Goal: Task Accomplishment & Management: Complete application form

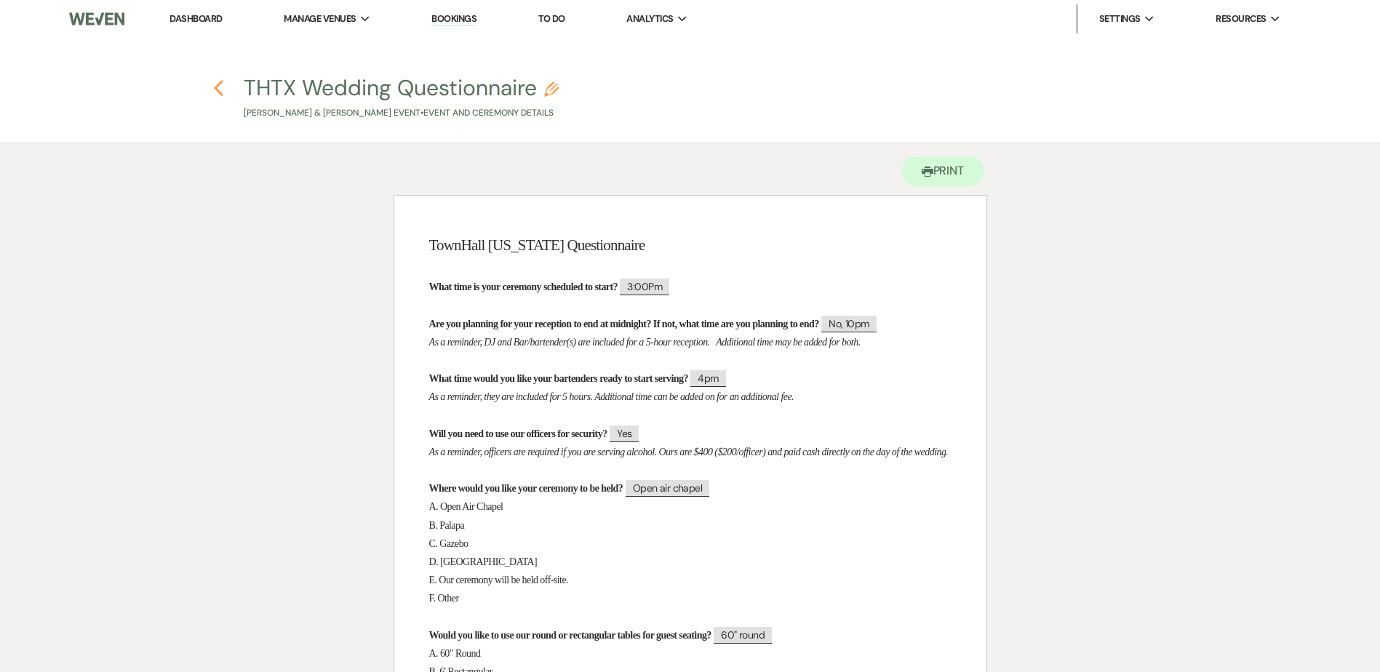
click at [218, 89] on use "button" at bounding box center [218, 88] width 9 height 16
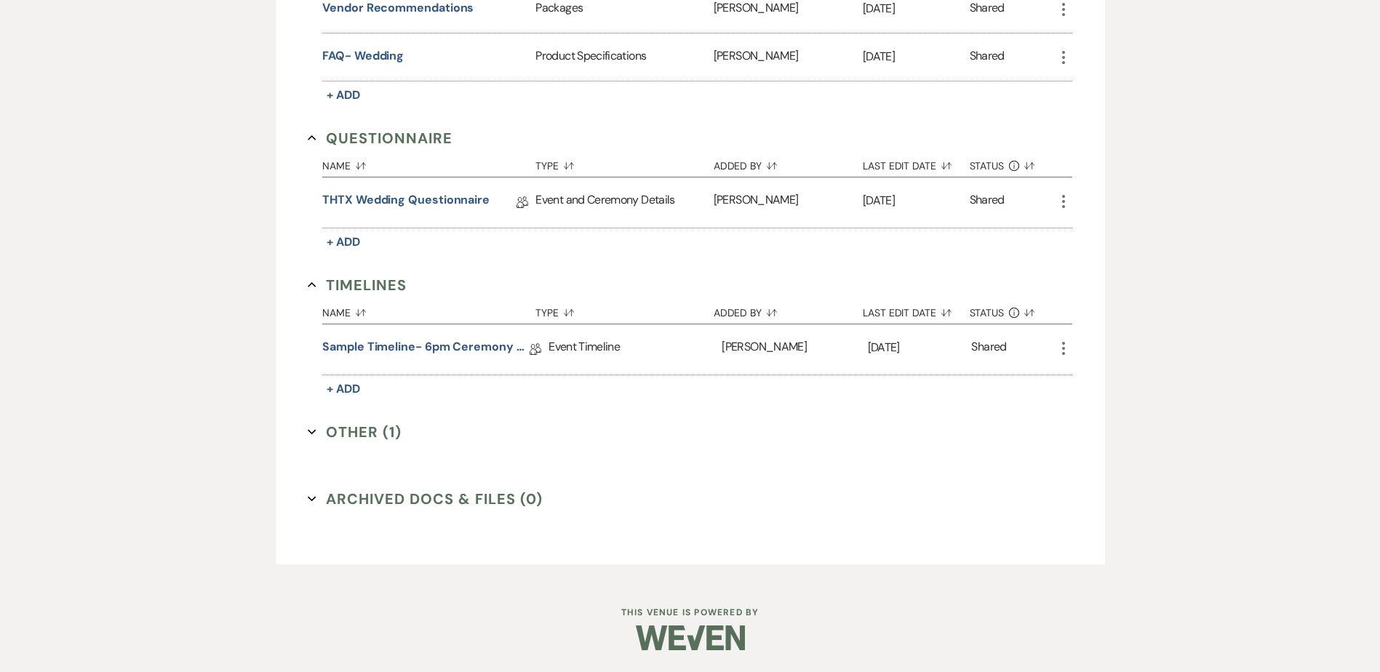
click at [341, 433] on button "Other (1) Expand" at bounding box center [355, 432] width 94 height 22
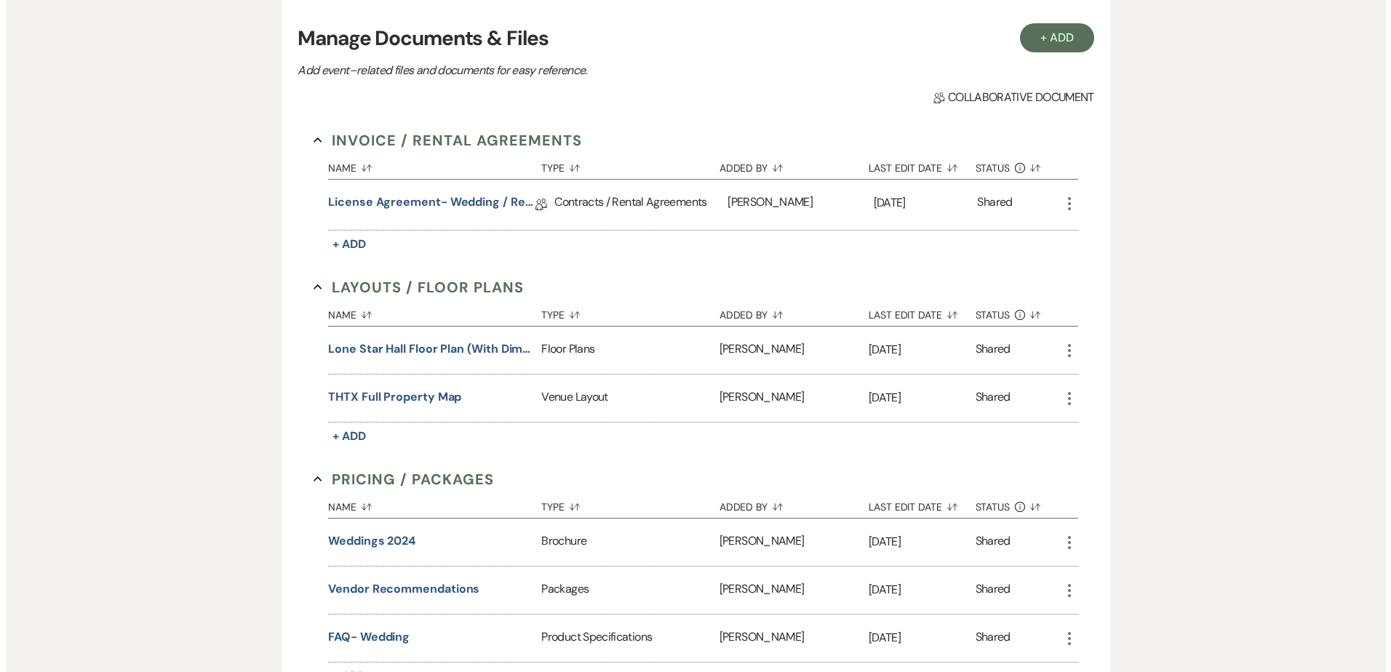
scroll to position [339, 0]
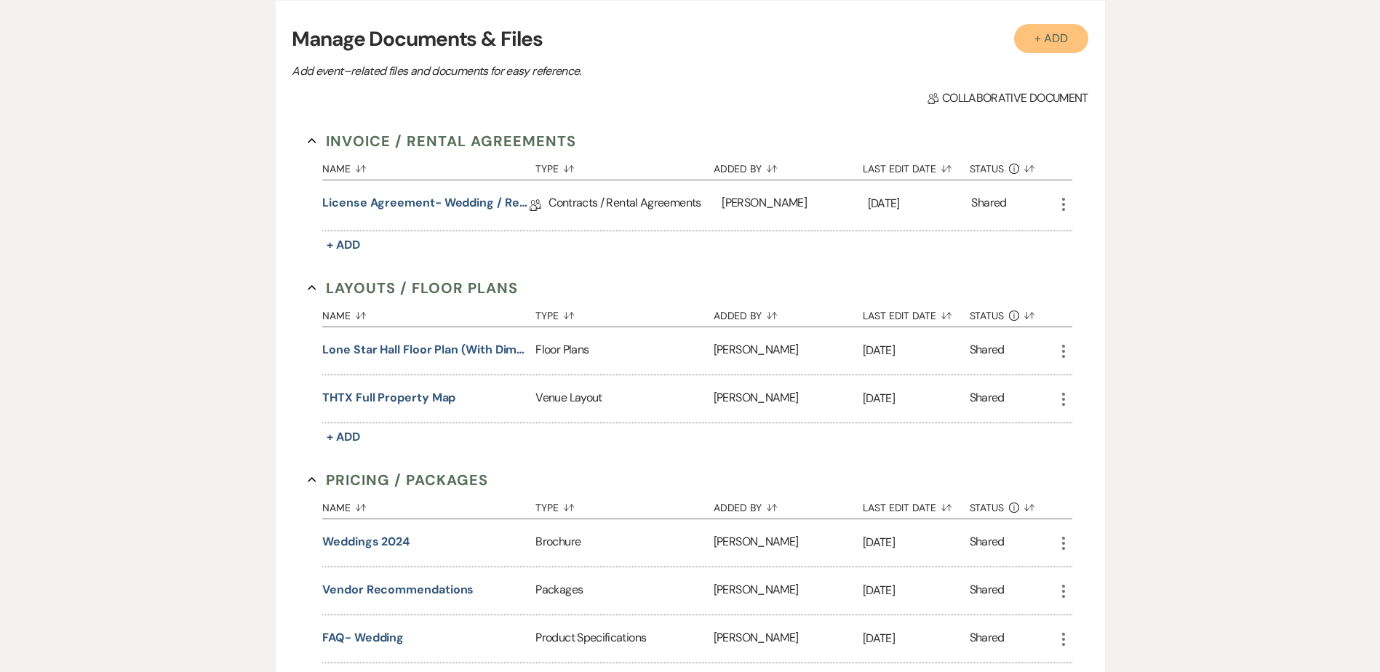
click at [1044, 41] on button "+ Add" at bounding box center [1051, 38] width 74 height 29
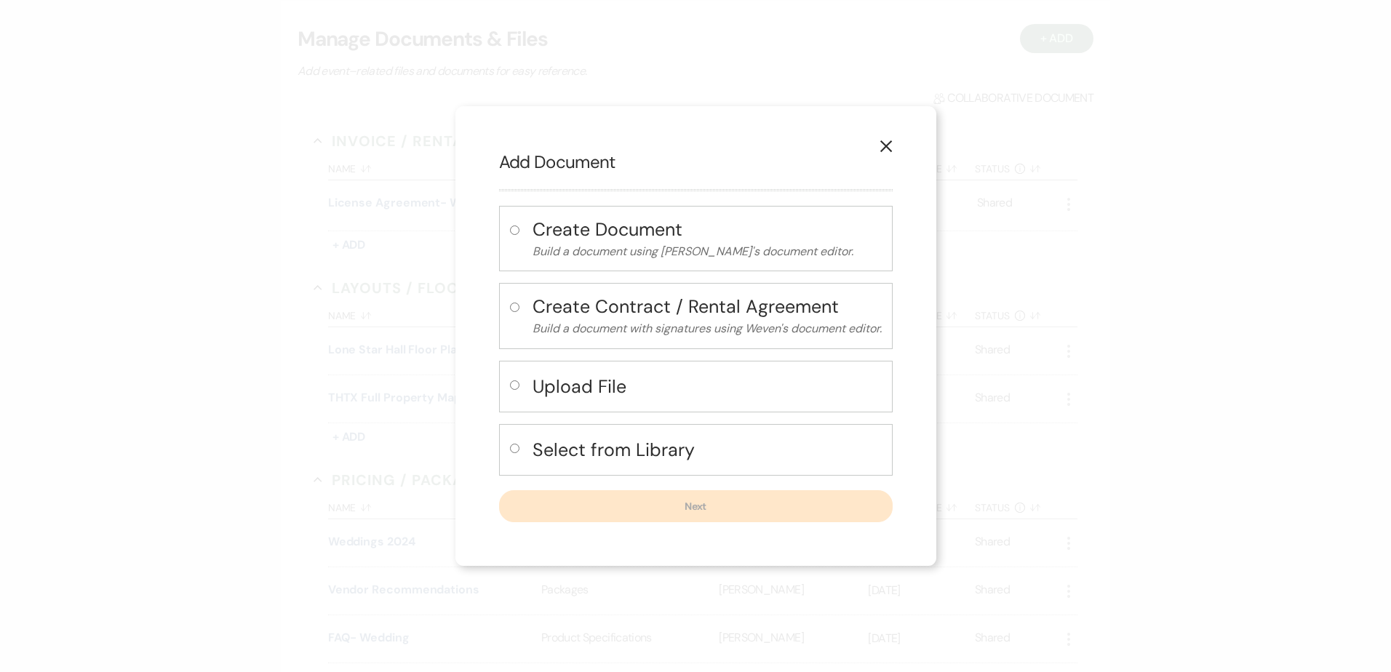
click at [585, 444] on h4 "Select from Library" at bounding box center [707, 449] width 349 height 25
radio input "true"
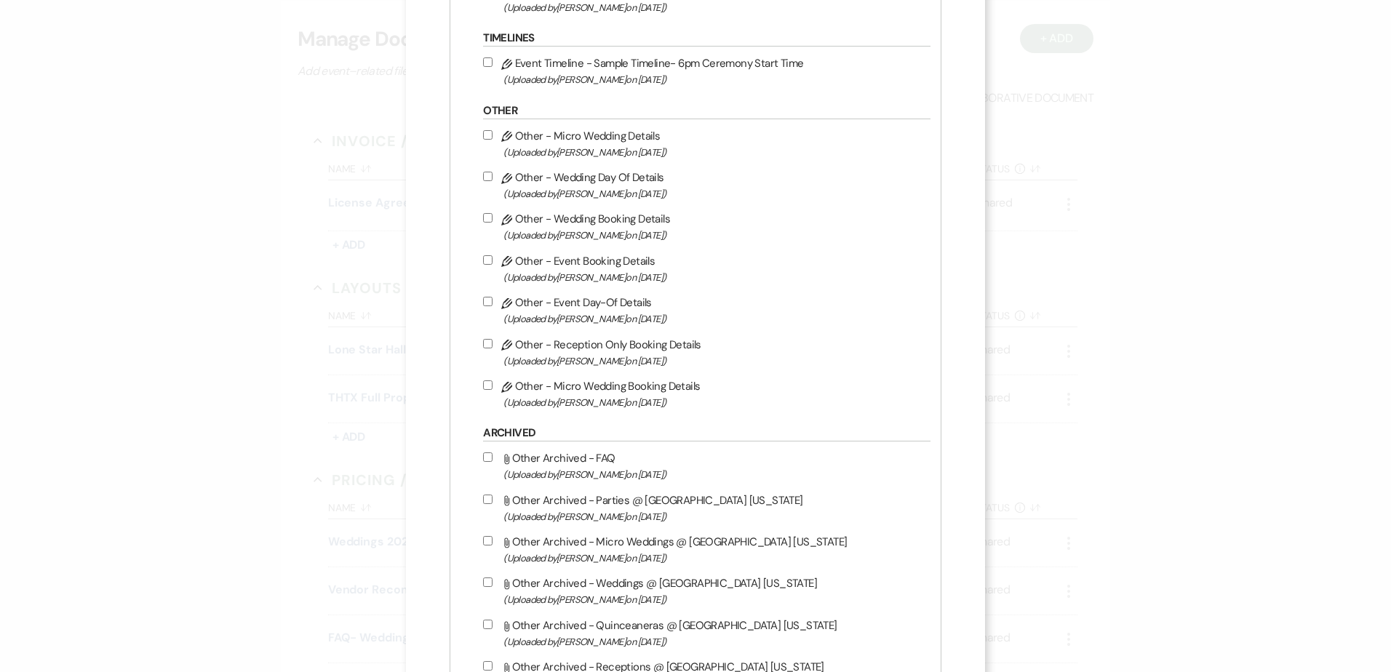
scroll to position [1455, 0]
click at [489, 175] on input "Pencil Other - Wedding Day Of Details (Uploaded by Stephanie Jordan on Aug 25th…" at bounding box center [487, 174] width 9 height 9
checkbox input "true"
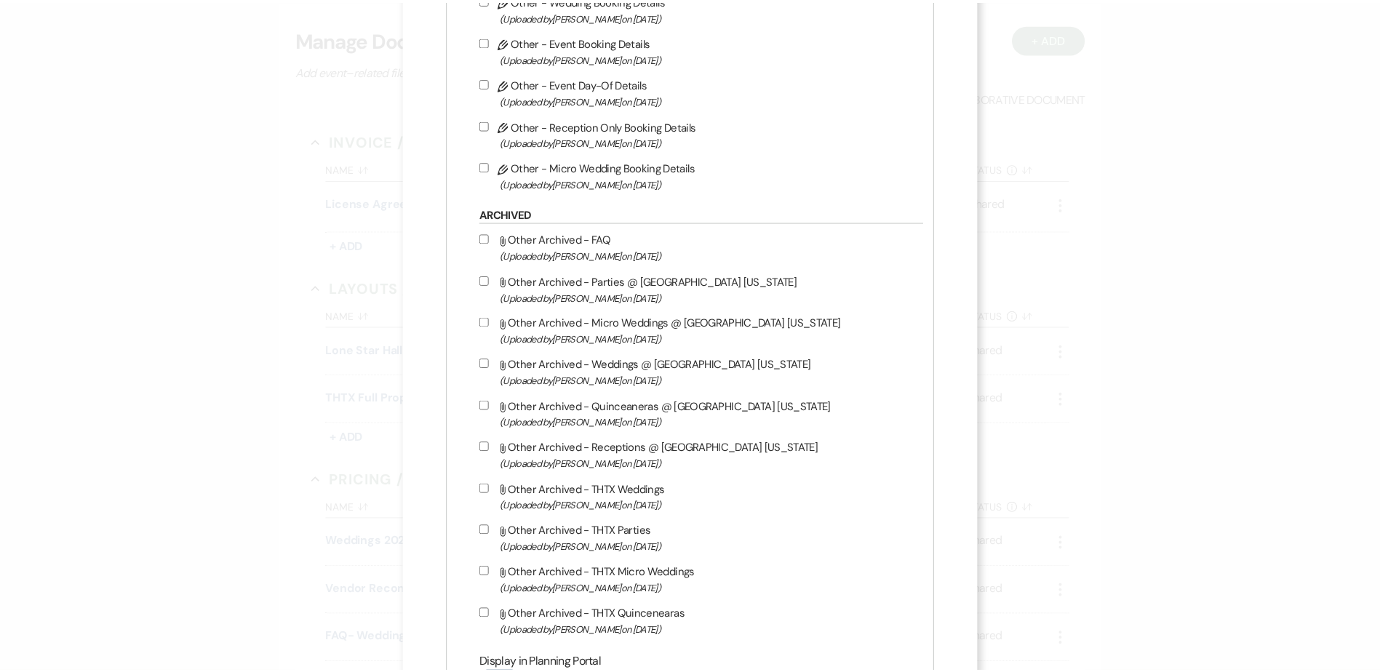
scroll to position [1789, 0]
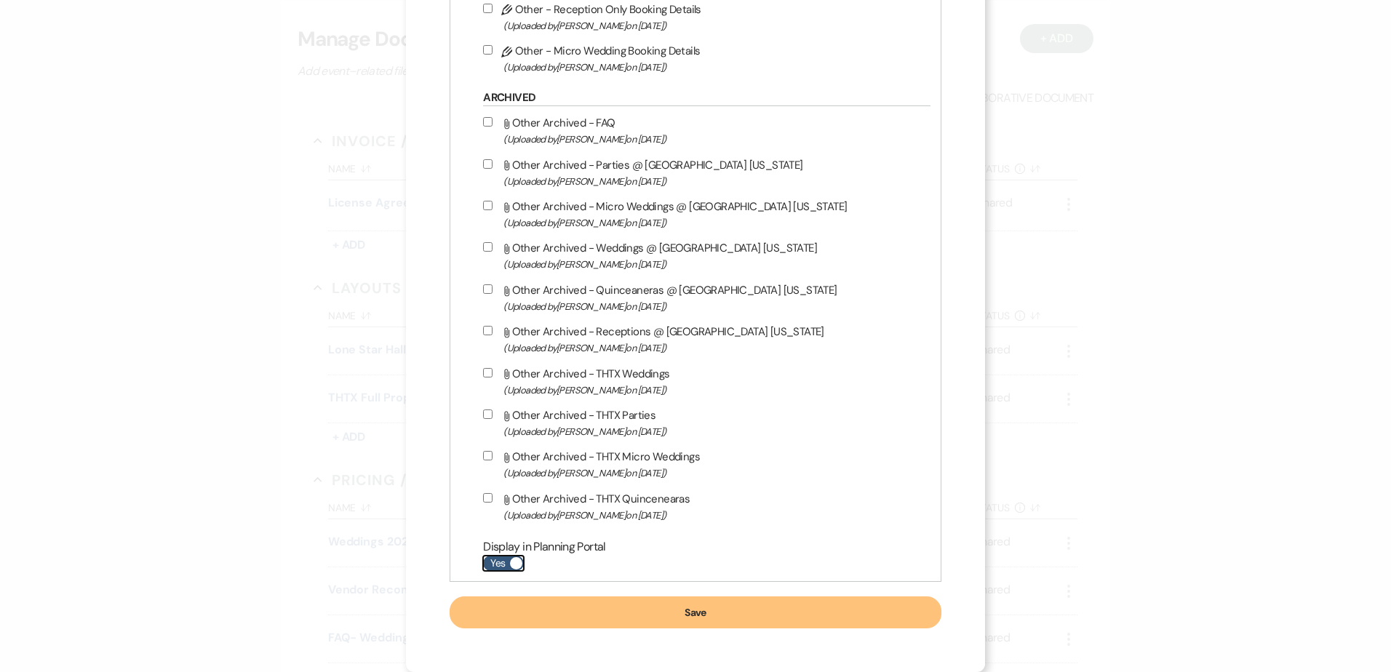
click at [501, 558] on label "Yes" at bounding box center [503, 563] width 41 height 15
click at [501, 558] on input "Yes" at bounding box center [503, 563] width 41 height 15
checkbox input "false"
click at [512, 605] on button "Save" at bounding box center [695, 613] width 491 height 32
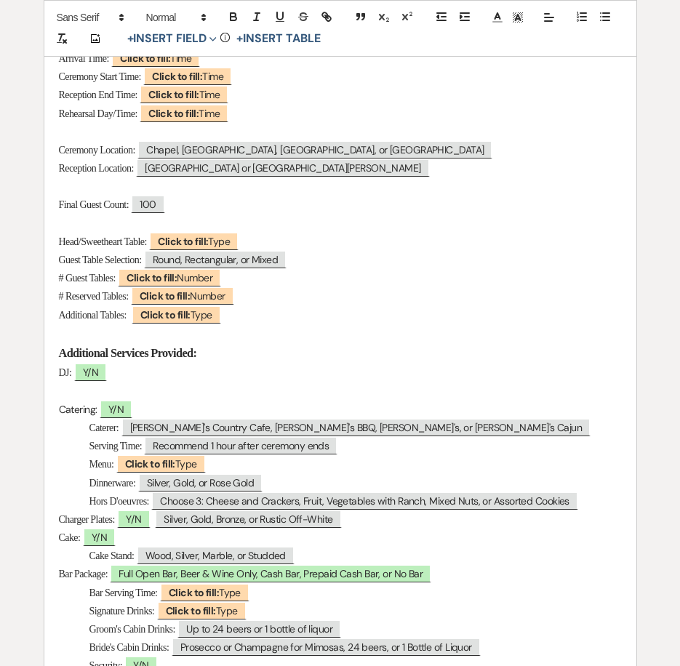
scroll to position [364, 0]
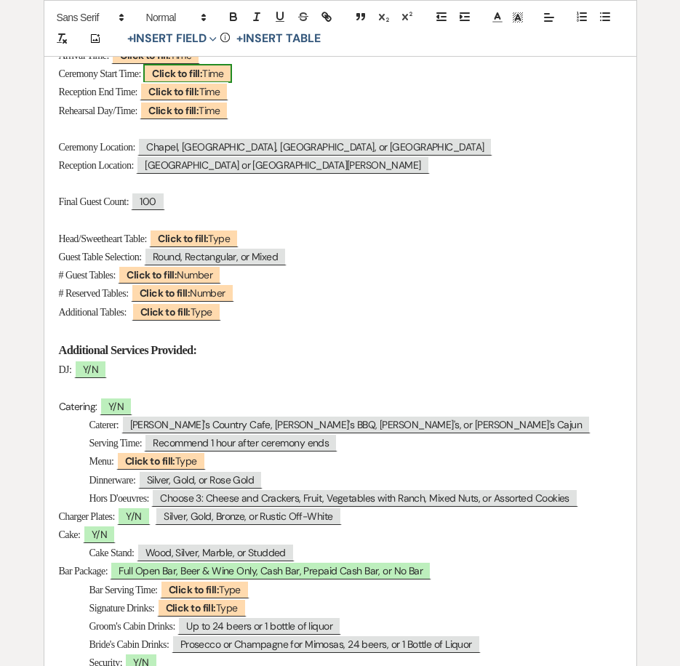
click at [200, 75] on b "Click to fill:" at bounding box center [177, 73] width 50 height 13
select select "Time"
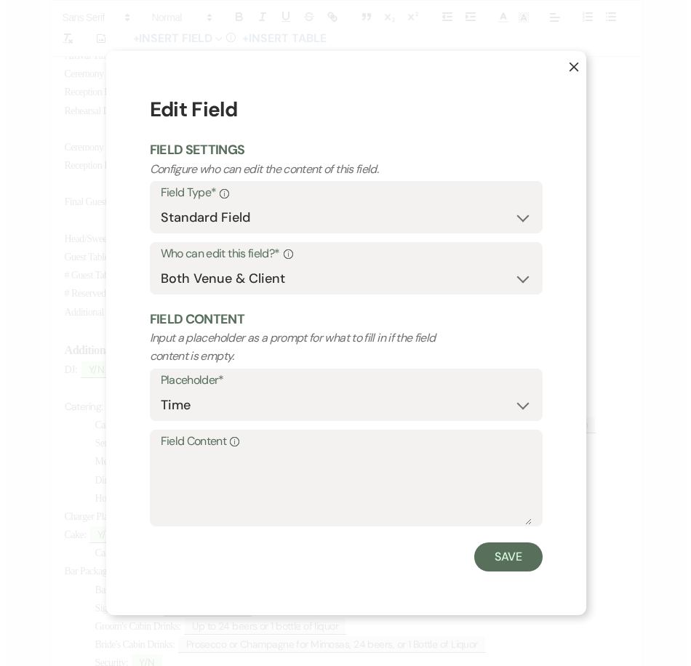
scroll to position [365, 0]
click at [216, 482] on textarea "Field Content Info" at bounding box center [345, 489] width 371 height 73
type textarea "3pm"
click at [505, 554] on button "Save" at bounding box center [508, 557] width 68 height 29
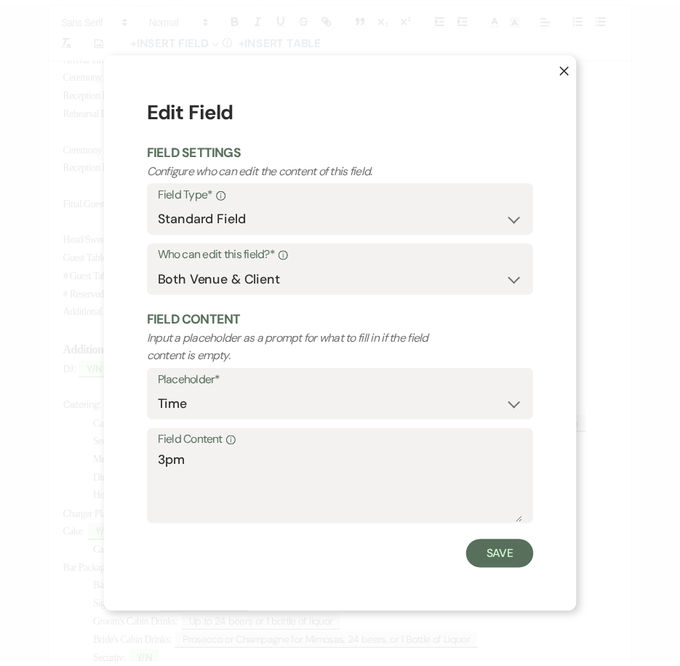
scroll to position [364, 0]
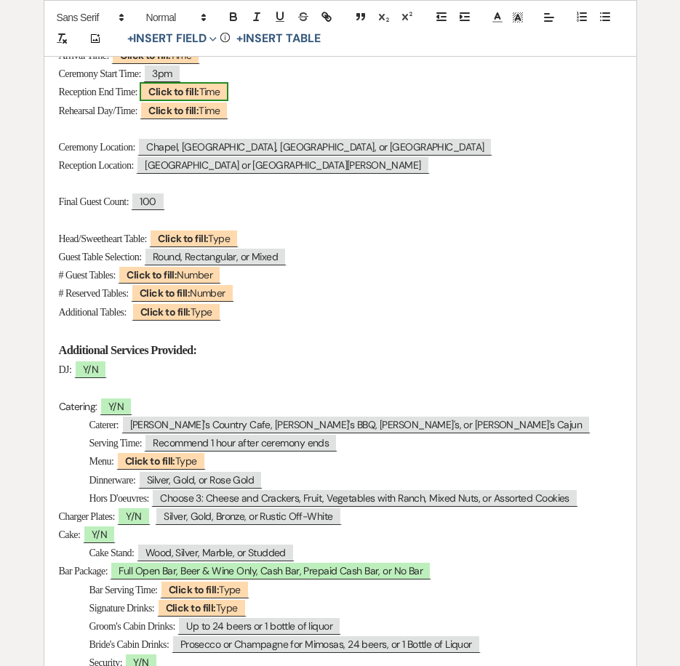
click at [199, 95] on b "Click to fill:" at bounding box center [173, 91] width 50 height 13
select select "Time"
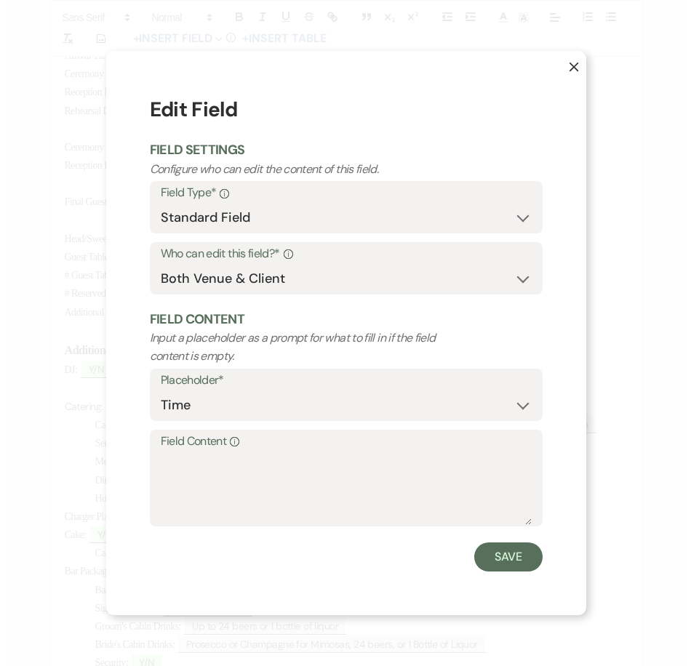
scroll to position [365, 0]
click at [223, 485] on textarea "Field Content Info" at bounding box center [345, 489] width 371 height 73
type textarea "10pm"
click at [507, 552] on button "Save" at bounding box center [508, 557] width 68 height 29
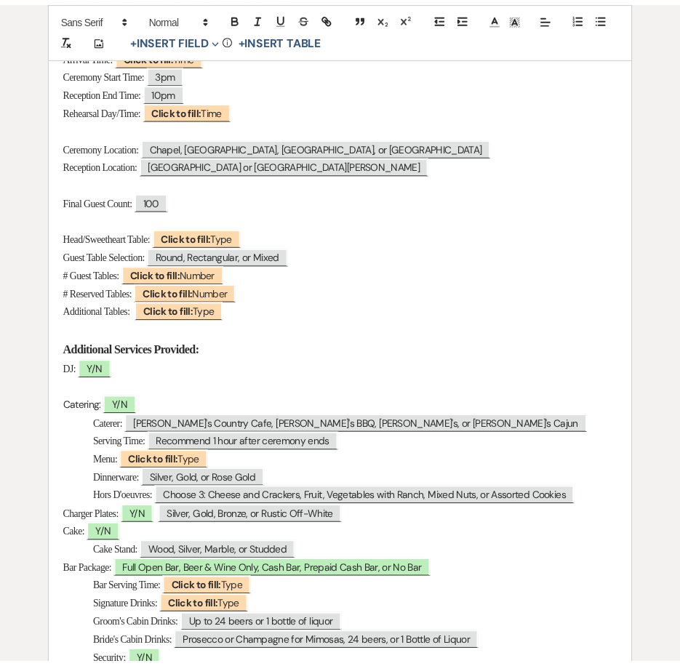
scroll to position [364, 0]
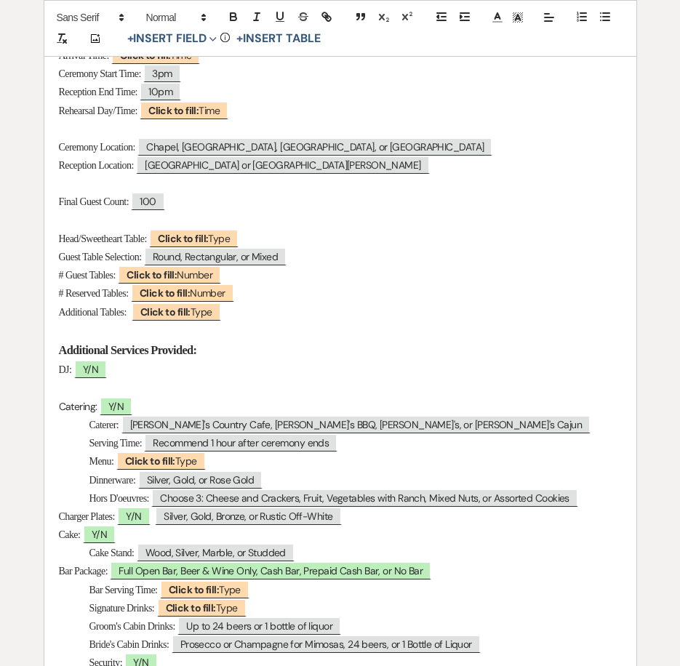
click at [272, 175] on p "Reception Location: ﻿ Lone Star Hall or San Jacinto Hall ﻿" at bounding box center [340, 165] width 563 height 18
click at [271, 170] on span "Lone Star Hall or San Jacinto Hall" at bounding box center [282, 165] width 293 height 19
select select "Location"
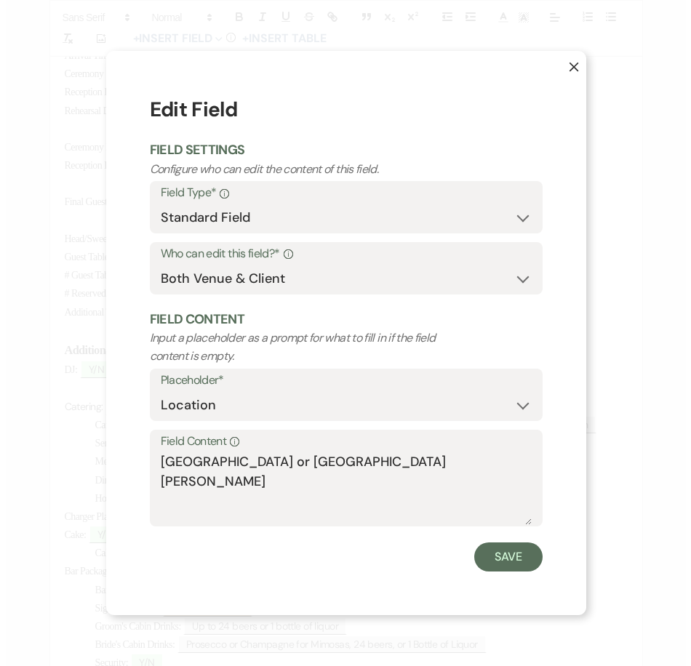
scroll to position [365, 0]
drag, startPoint x: 249, startPoint y: 461, endPoint x: 373, endPoint y: 458, distance: 124.5
click at [373, 458] on textarea "Lone Star Hall or San Jacinto Hall" at bounding box center [345, 489] width 371 height 73
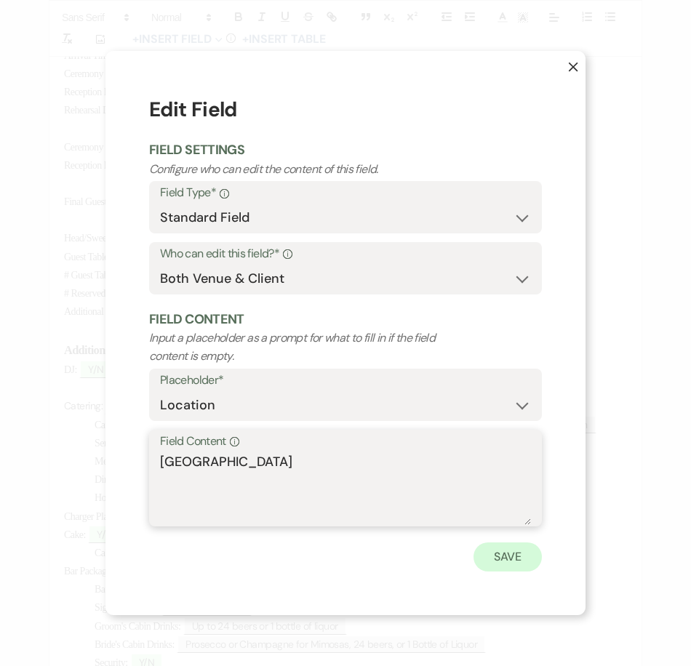
type textarea "Lone Star Hall"
click at [495, 557] on button "Save" at bounding box center [508, 557] width 68 height 29
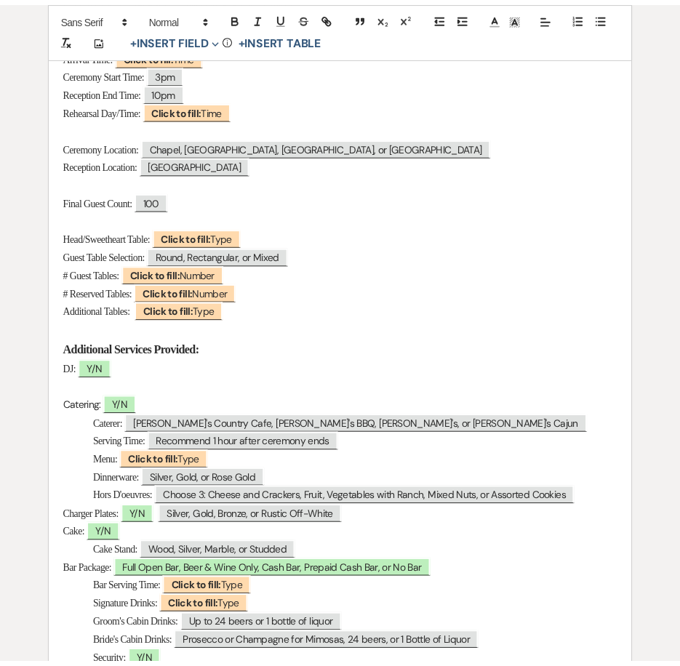
scroll to position [364, 0]
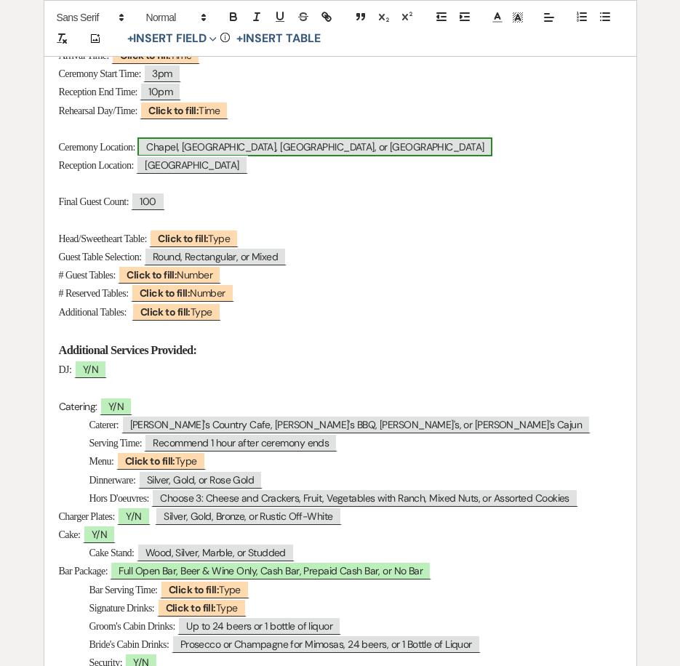
click at [258, 148] on span "Chapel, Palapa, Gazebo, or Old Western Town" at bounding box center [315, 147] width 355 height 19
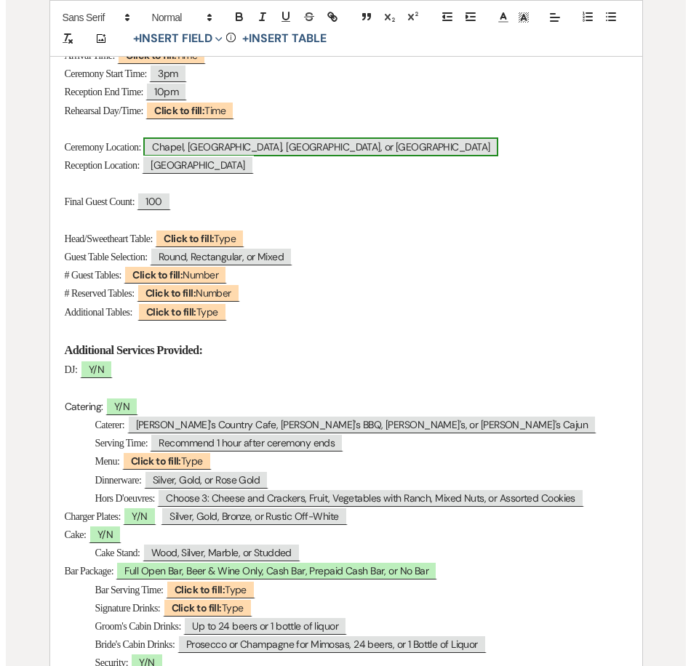
scroll to position [365, 0]
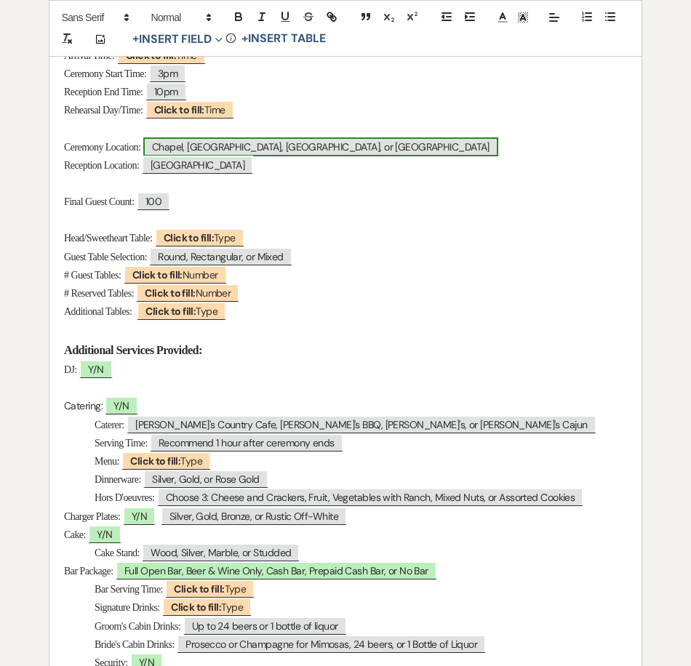
select select "Location"
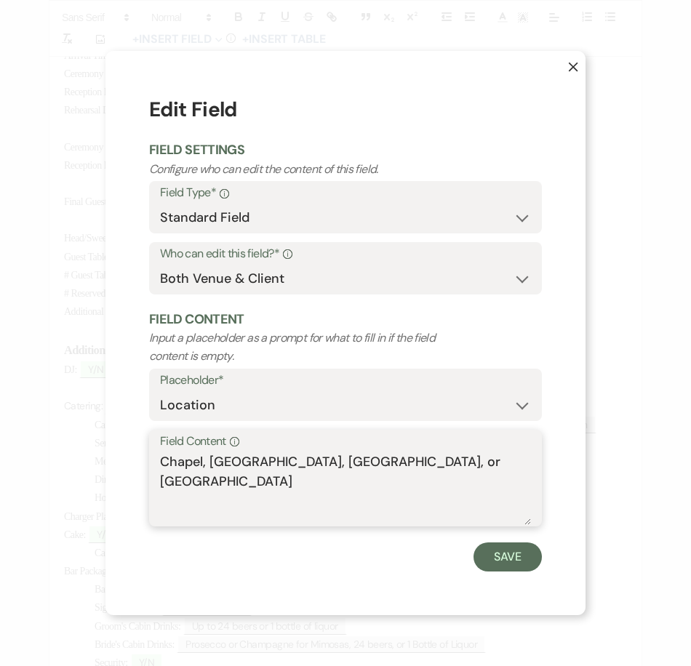
drag, startPoint x: 208, startPoint y: 469, endPoint x: 536, endPoint y: 474, distance: 327.5
click at [536, 474] on div "Field Content Info Chapel, Palapa, Gazebo, or Old Western Town" at bounding box center [345, 478] width 393 height 97
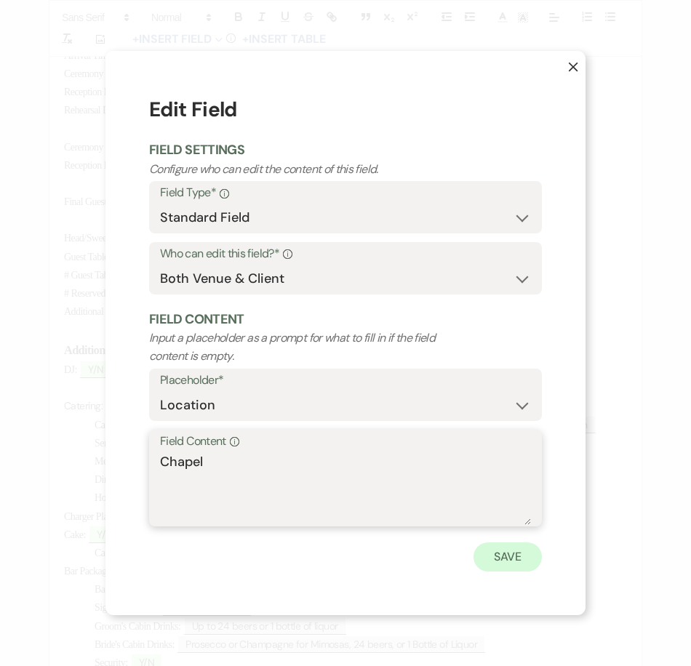
type textarea "Chapel"
click at [511, 565] on button "Save" at bounding box center [508, 557] width 68 height 29
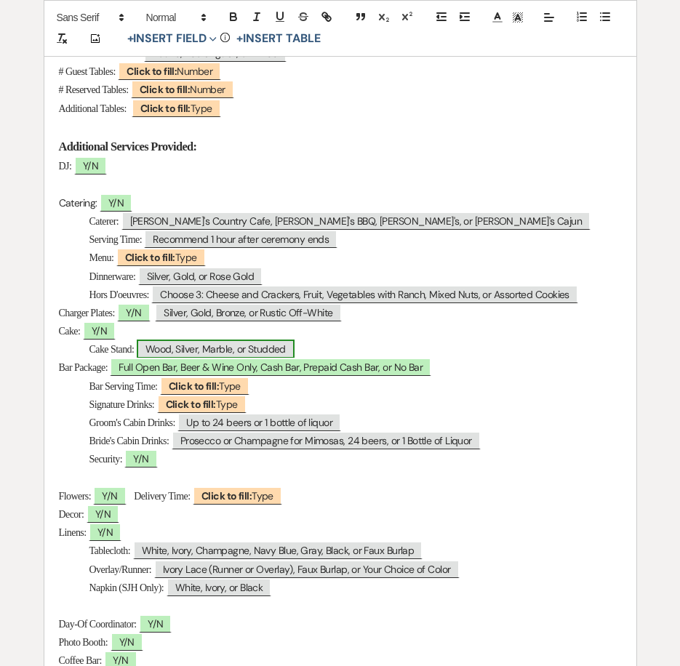
scroll to position [582, 0]
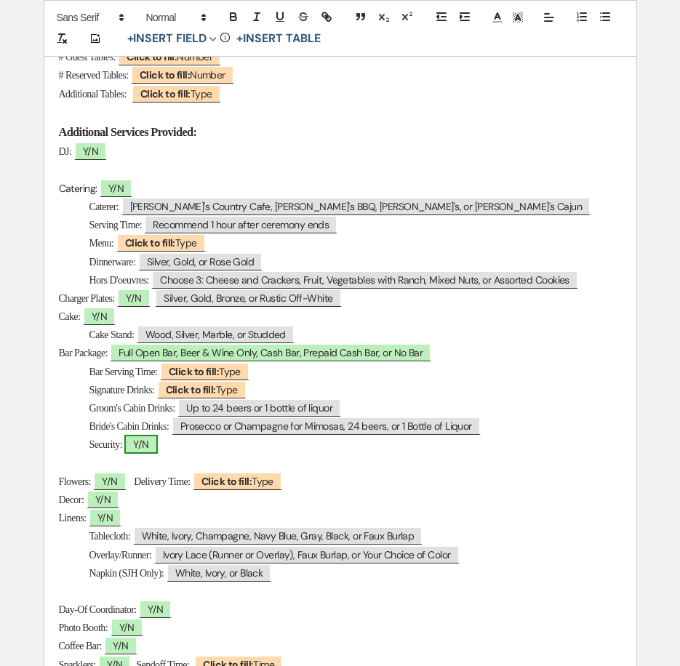
click at [156, 438] on span "Y/N" at bounding box center [140, 444] width 33 height 19
select select "owner"
select select "Type"
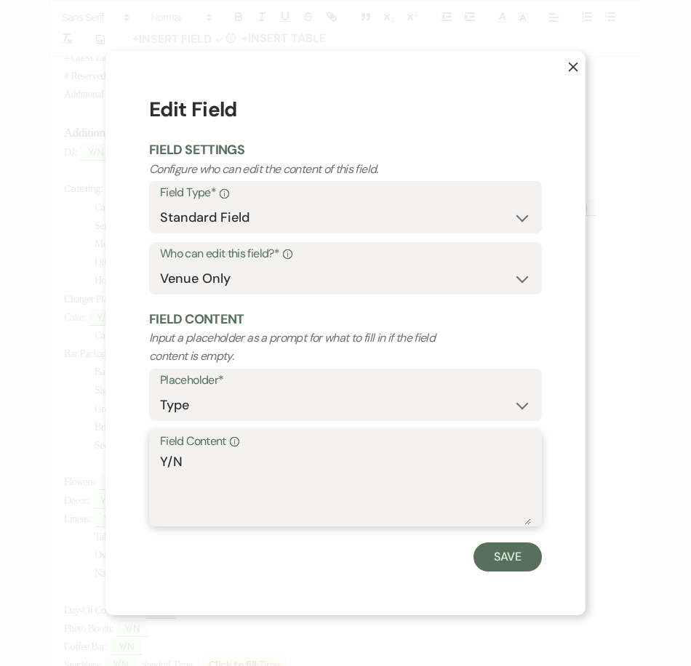
click at [208, 479] on textarea "Y/N" at bounding box center [345, 489] width 371 height 73
type textarea "Y"
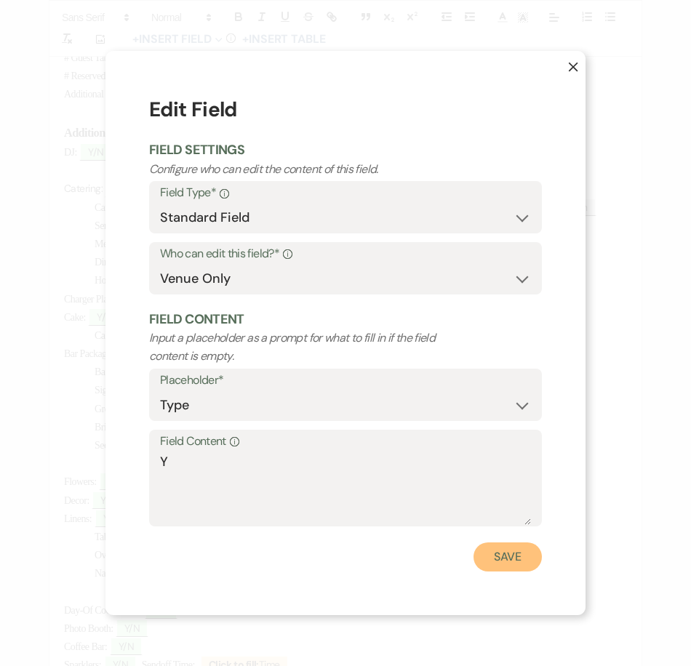
click at [487, 551] on button "Save" at bounding box center [508, 557] width 68 height 29
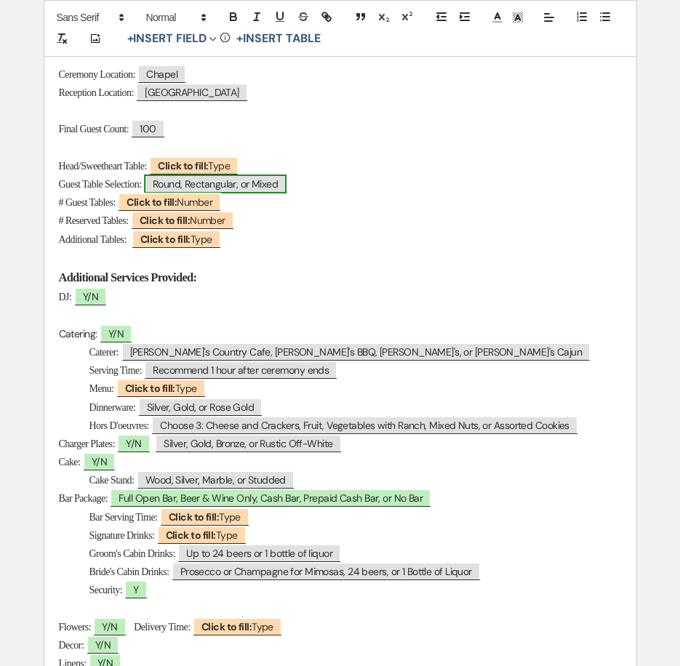
click at [228, 180] on span "Round, Rectangular, or Mixed" at bounding box center [215, 184] width 143 height 19
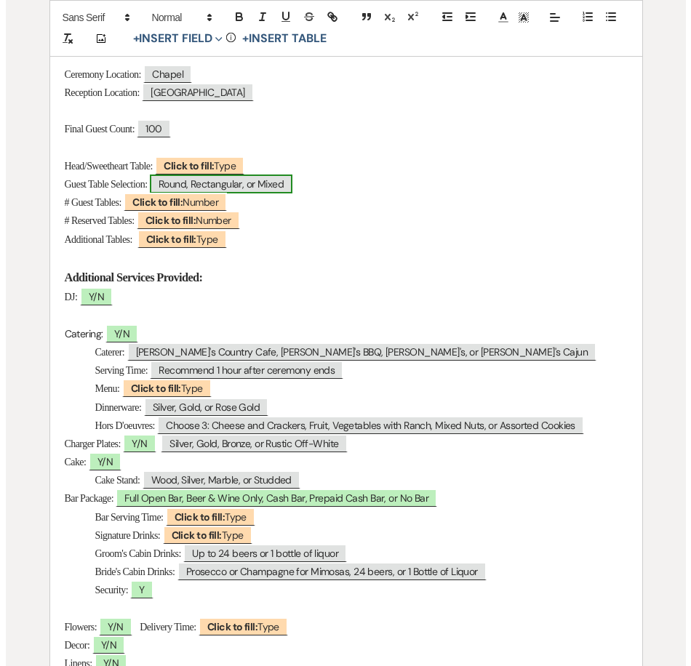
scroll to position [437, 0]
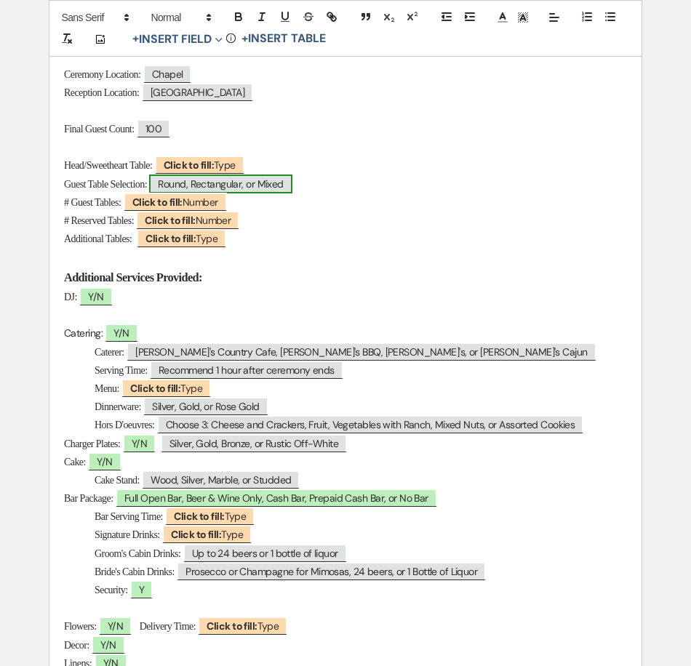
select select "Type"
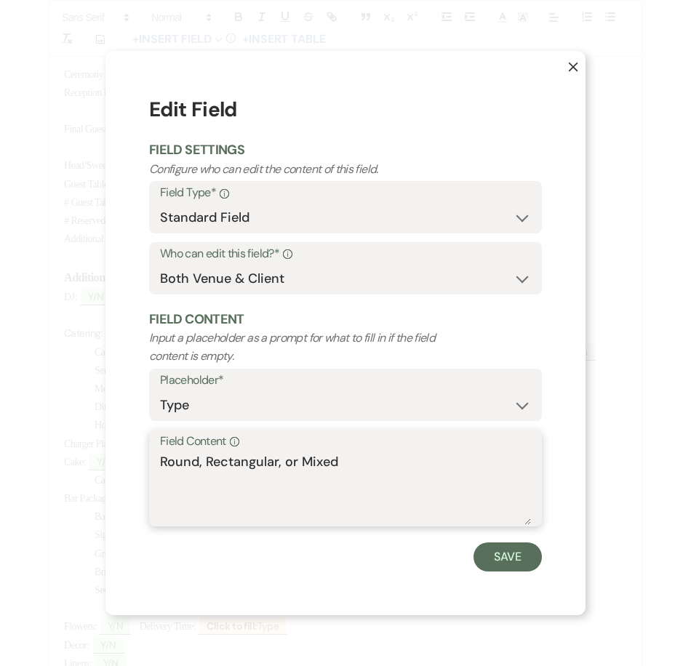
drag, startPoint x: 359, startPoint y: 461, endPoint x: 212, endPoint y: 463, distance: 146.3
click at [212, 463] on textarea "Round, Rectangular, or Mixed" at bounding box center [345, 489] width 371 height 73
type textarea "Round"
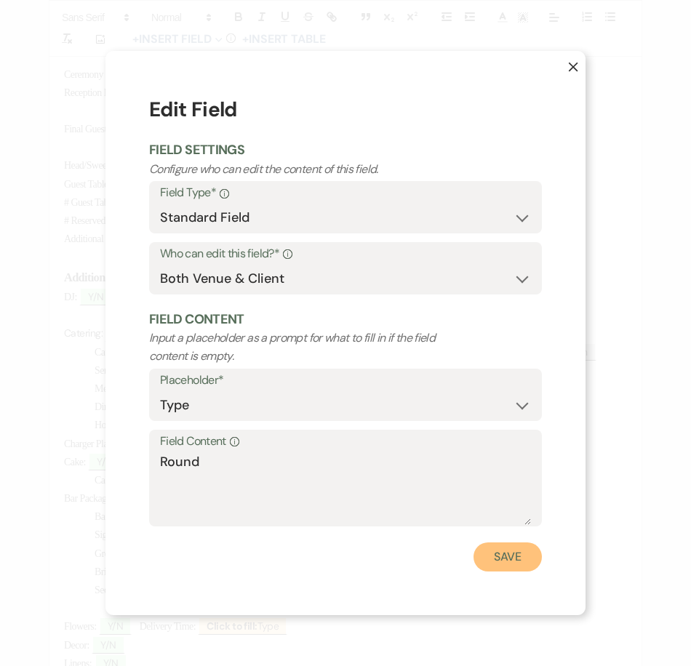
click at [533, 559] on button "Save" at bounding box center [508, 557] width 68 height 29
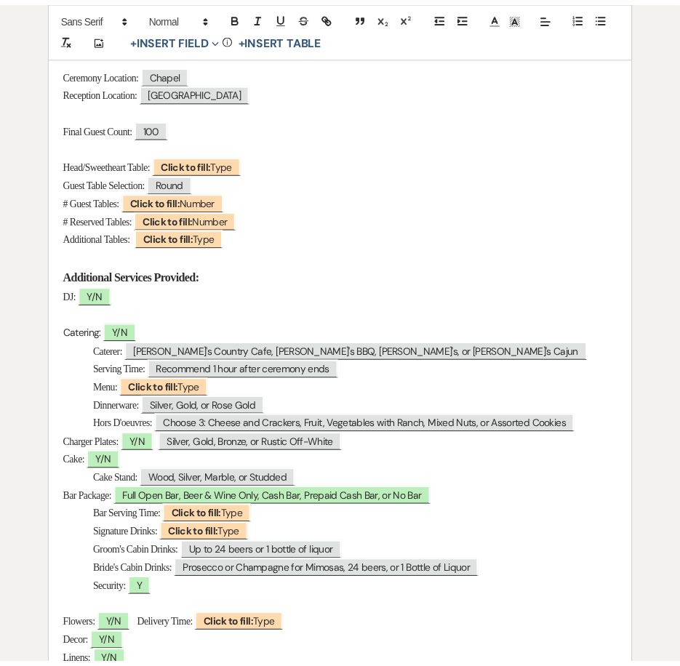
scroll to position [437, 0]
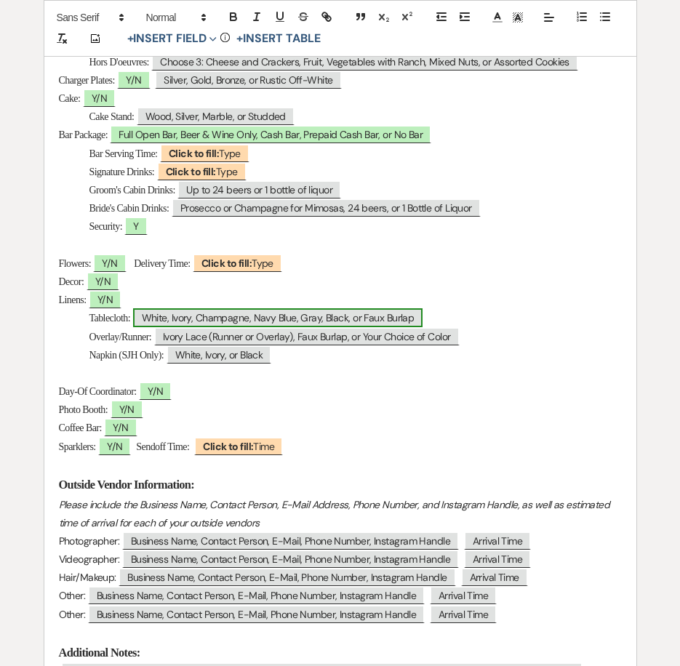
click at [211, 319] on span "White, Ivory, Champagne, Navy Blue, Gray, Black, or Faux Burlap" at bounding box center [278, 318] width 290 height 19
select select "Type"
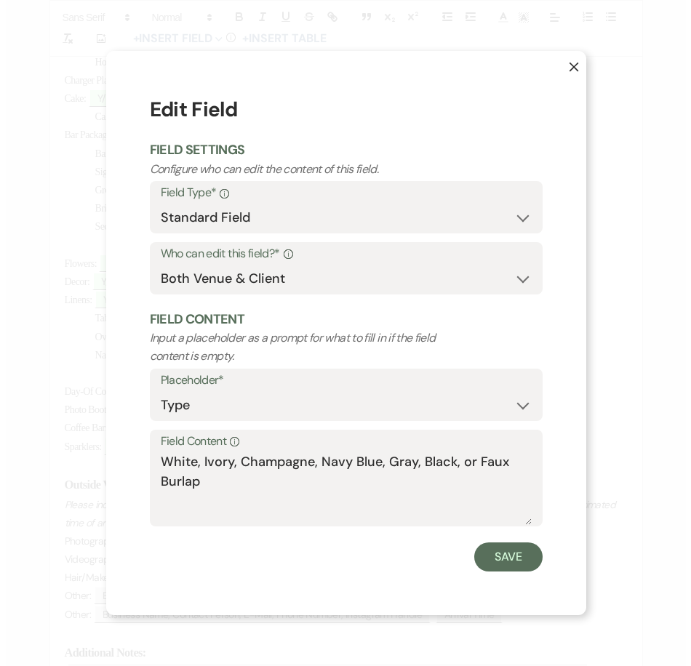
scroll to position [801, 0]
drag, startPoint x: 236, startPoint y: 469, endPoint x: 254, endPoint y: 494, distance: 30.3
click at [254, 494] on textarea "White, Ivory, Champagne, Navy Blue, Gray, Black, or Faux Burlap" at bounding box center [345, 489] width 371 height 73
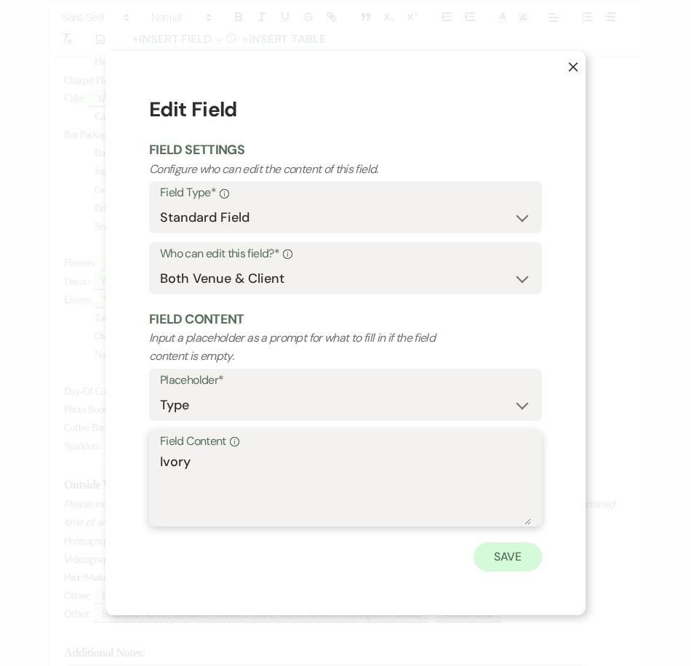
type textarea "Ivory"
click at [514, 549] on button "Save" at bounding box center [508, 557] width 68 height 29
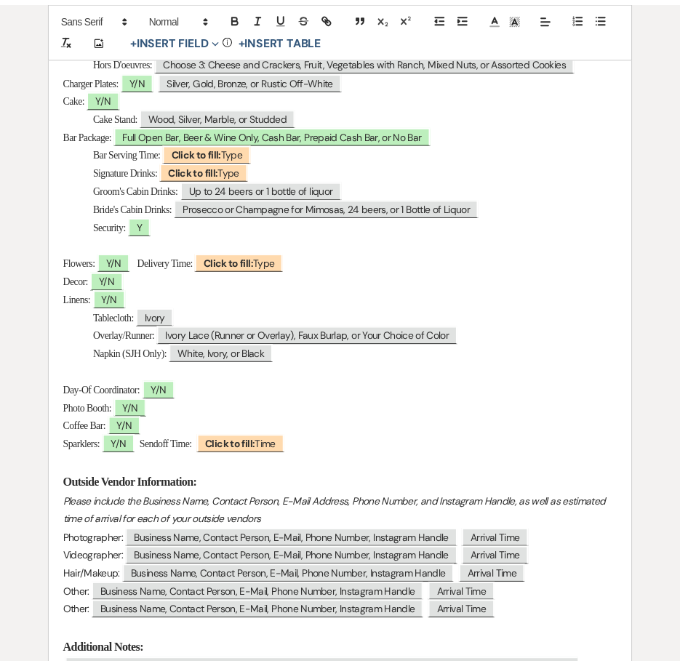
scroll to position [800, 0]
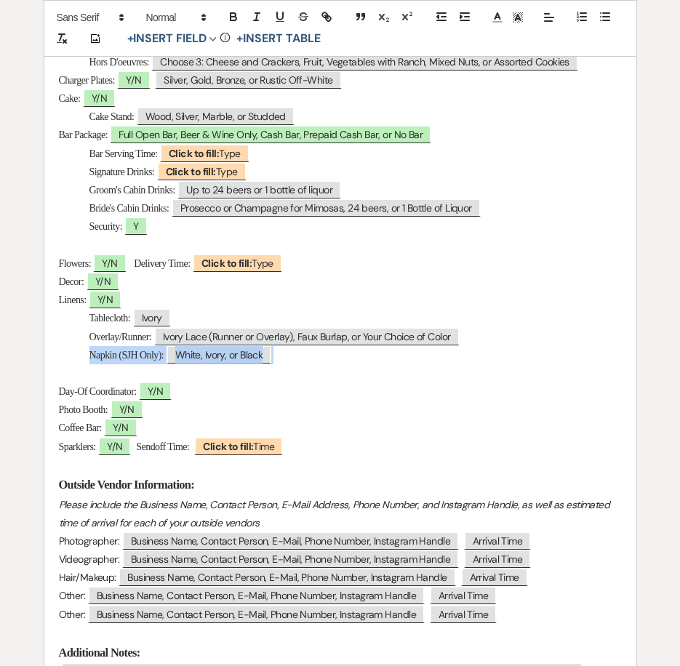
drag, startPoint x: 303, startPoint y: 359, endPoint x: 77, endPoint y: 359, distance: 225.6
click at [77, 359] on p "Napkin (SJH Only): ﻿ White, Ivory, or Black ﻿" at bounding box center [340, 355] width 563 height 18
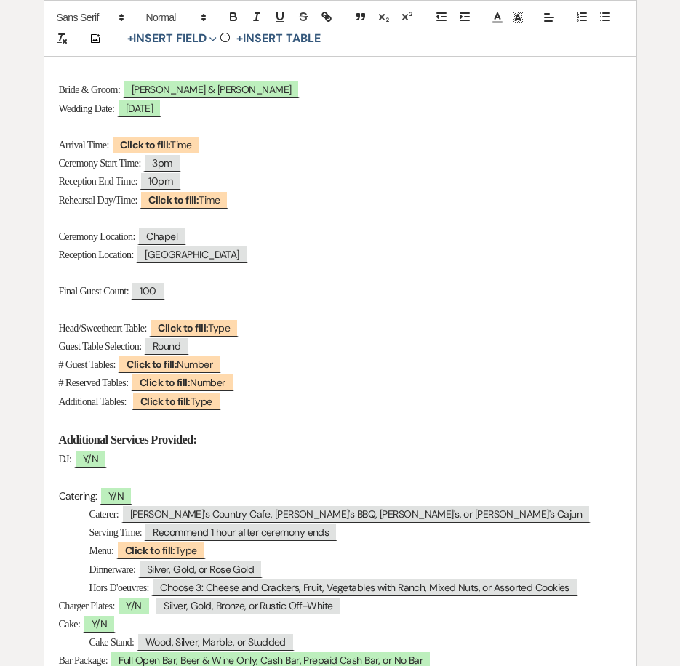
scroll to position [291, 0]
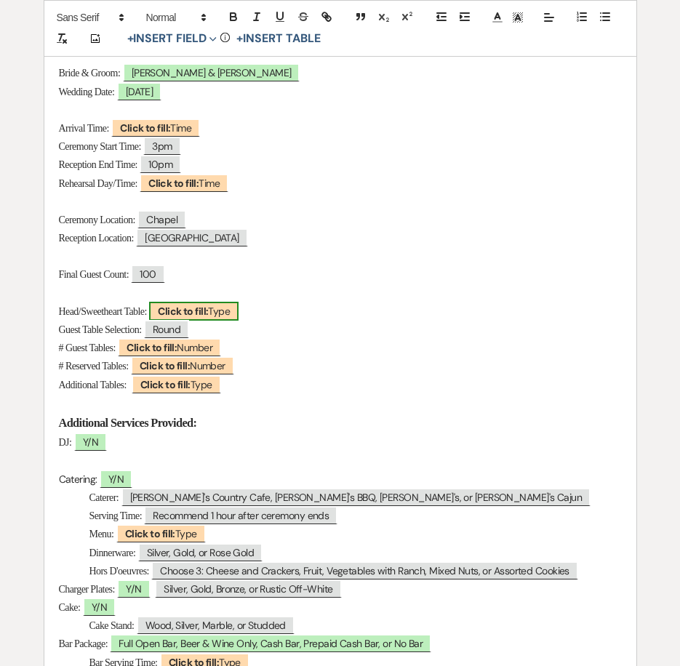
click at [188, 308] on b "Click to fill:" at bounding box center [183, 311] width 50 height 13
select select "Type"
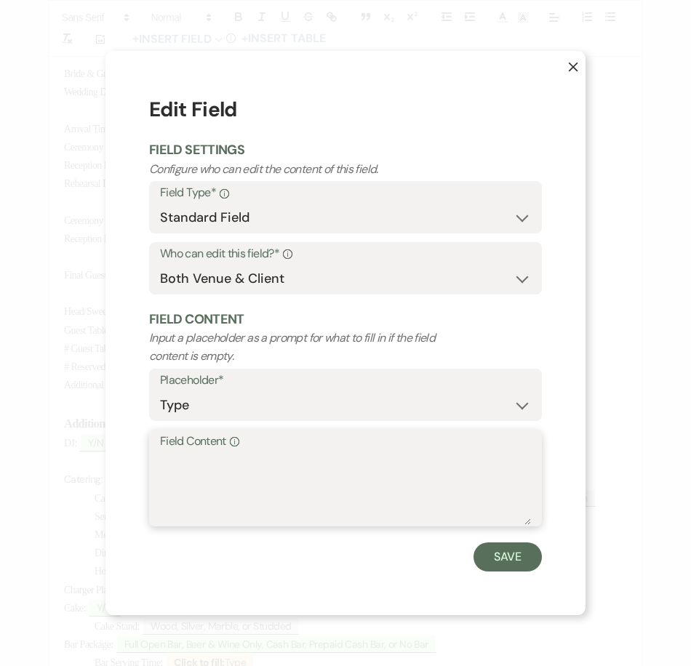
click at [228, 473] on textarea "Field Content Info" at bounding box center [345, 489] width 371 height 73
type textarea "Sweetheart"
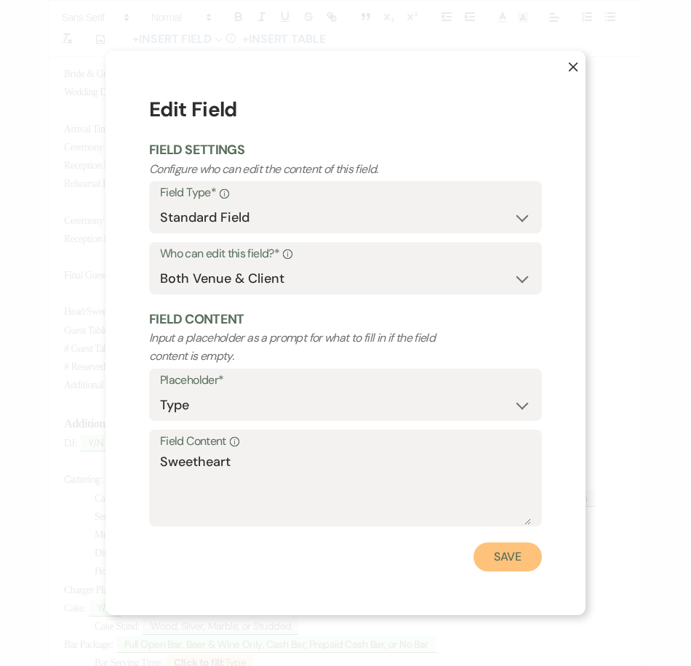
click at [516, 556] on button "Save" at bounding box center [508, 557] width 68 height 29
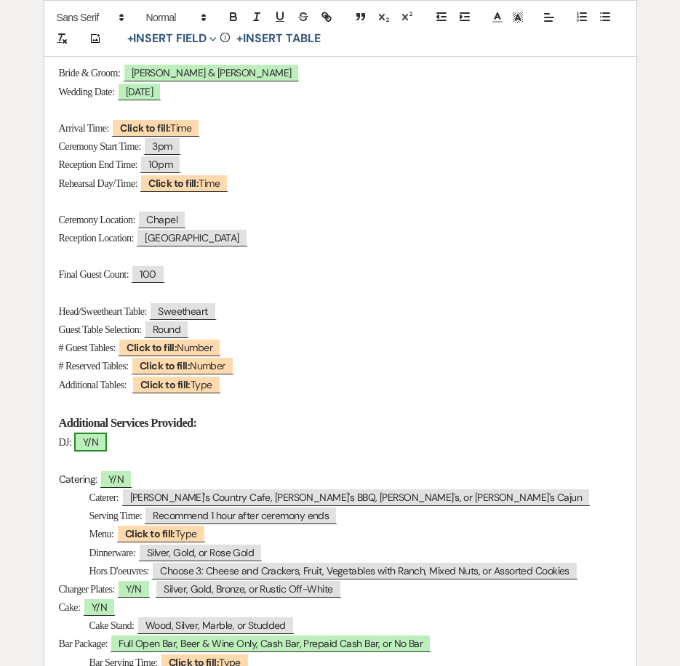
click at [106, 440] on span "Y/N" at bounding box center [90, 442] width 33 height 19
select select "owner"
select select "Type"
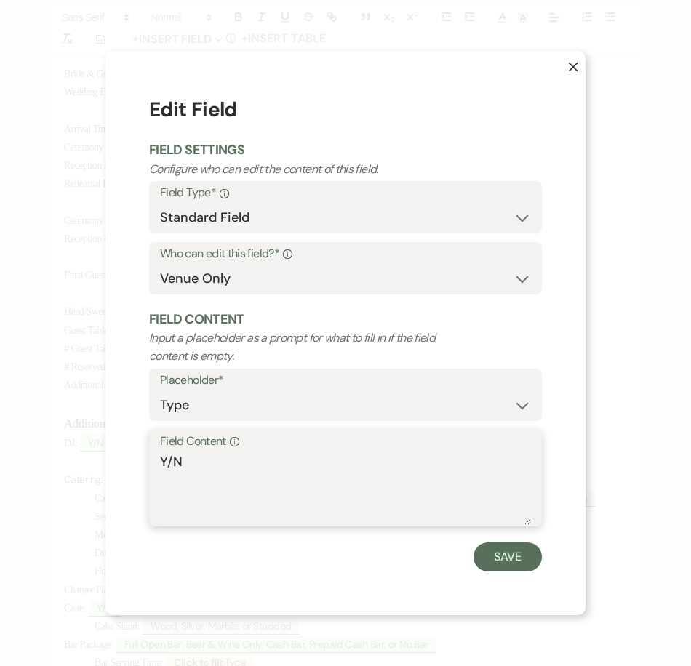
click at [194, 457] on textarea "Y/N" at bounding box center [345, 489] width 371 height 73
type textarea "Y"
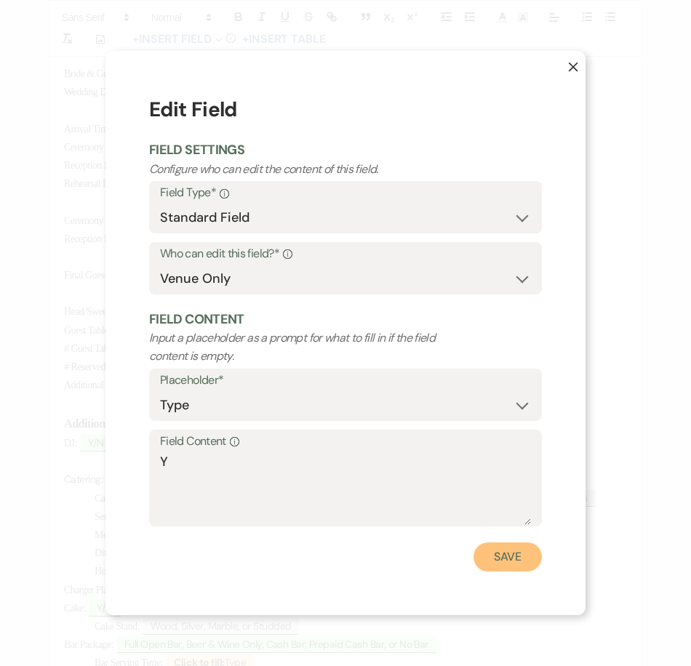
click at [501, 561] on button "Save" at bounding box center [508, 557] width 68 height 29
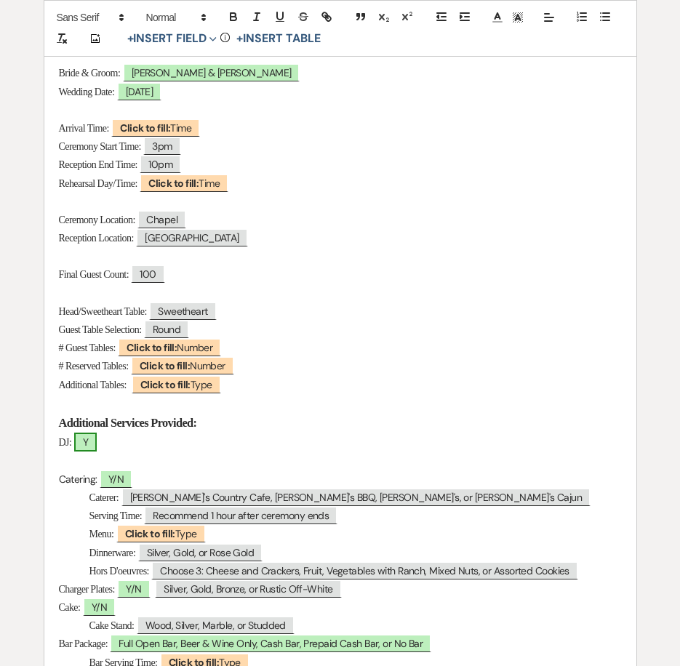
click at [95, 443] on span "Y" at bounding box center [85, 442] width 23 height 19
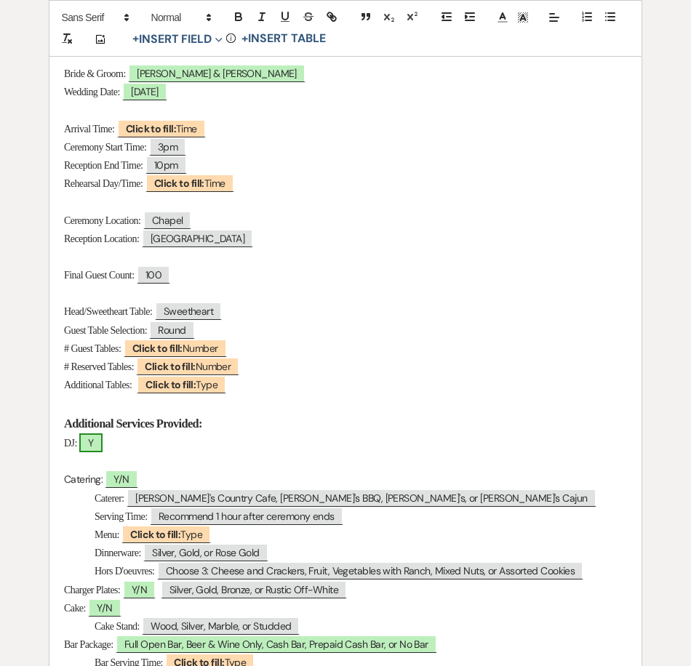
select select "owner"
select select "Type"
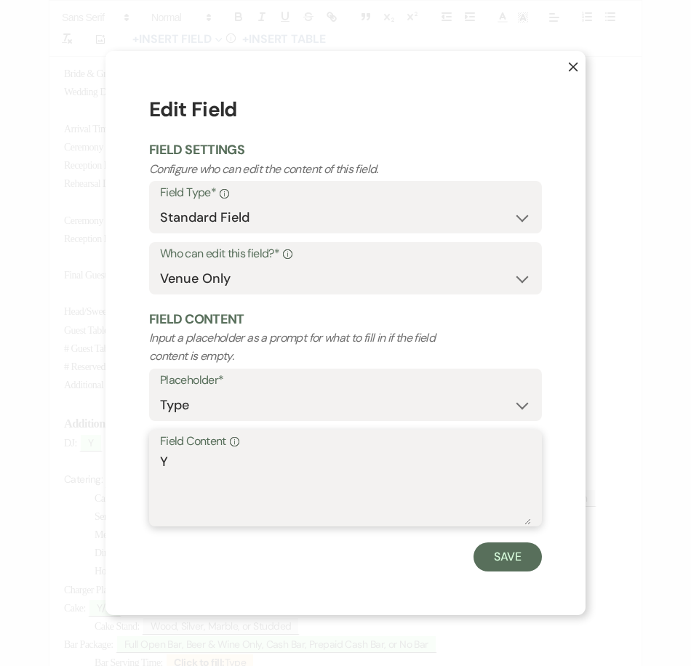
click at [199, 458] on textarea "Y" at bounding box center [345, 489] width 371 height 73
type textarea "Y - Chris"
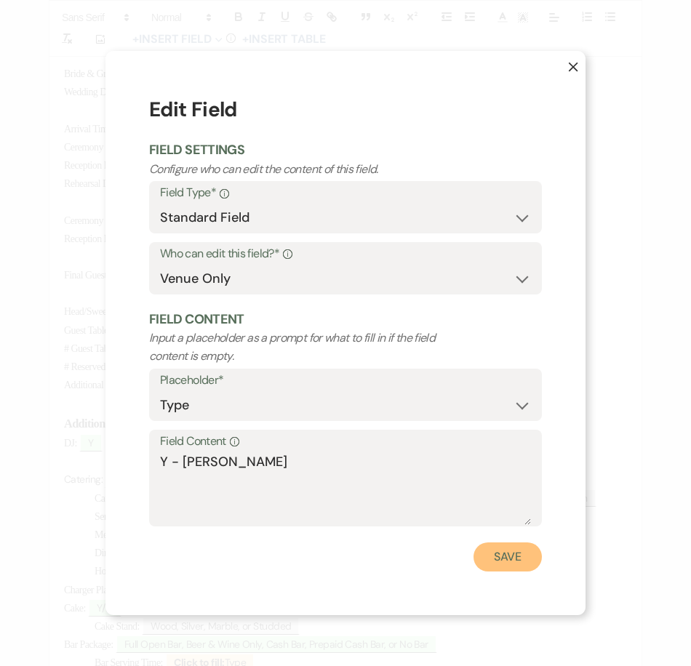
click at [512, 549] on button "Save" at bounding box center [508, 557] width 68 height 29
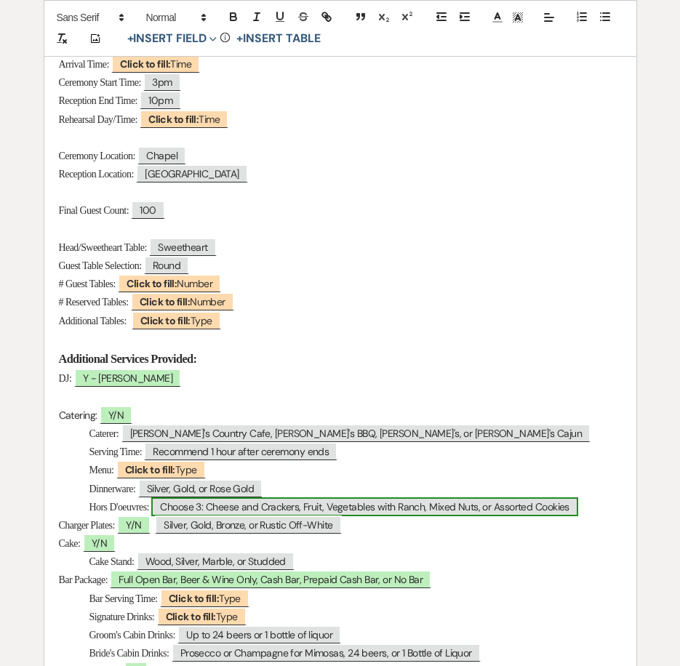
scroll to position [509, 0]
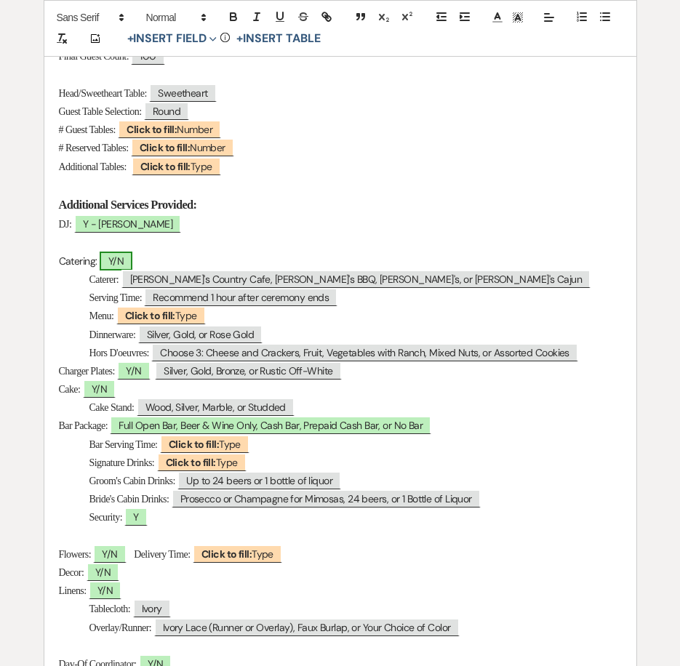
click at [119, 266] on span "Y/N" at bounding box center [116, 261] width 33 height 19
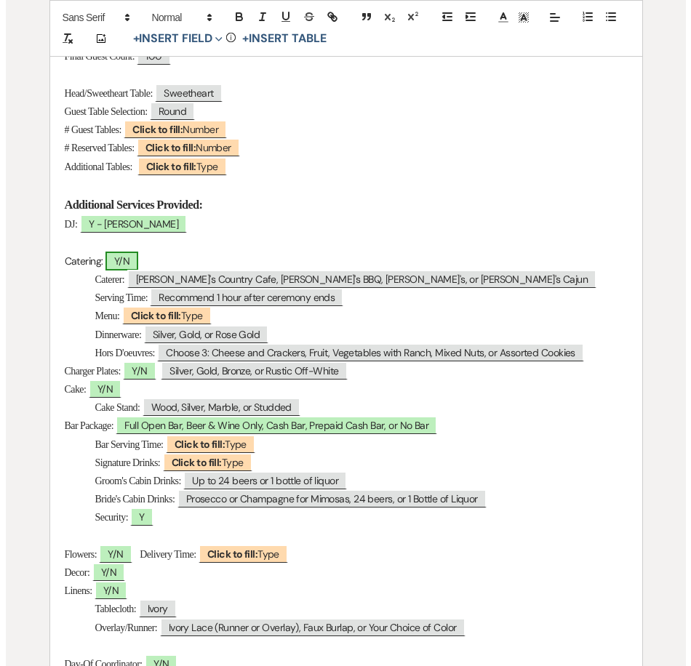
scroll to position [510, 0]
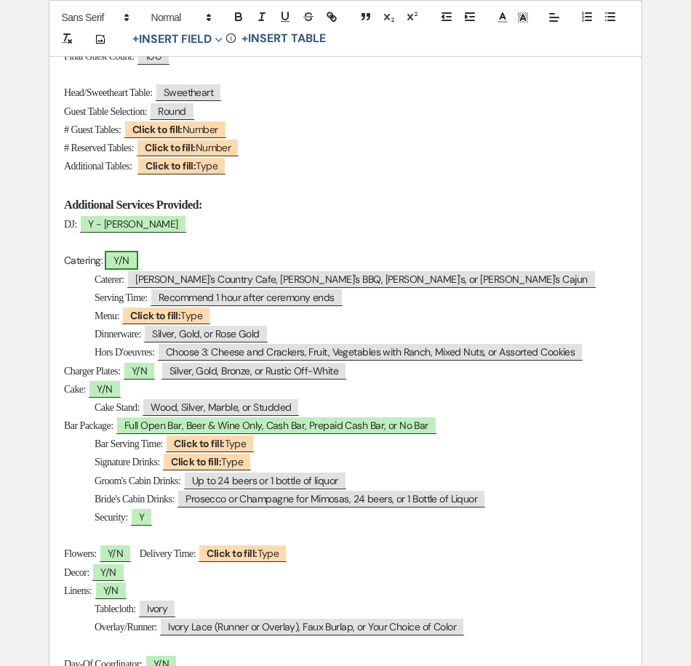
select select "owner"
select select "Type"
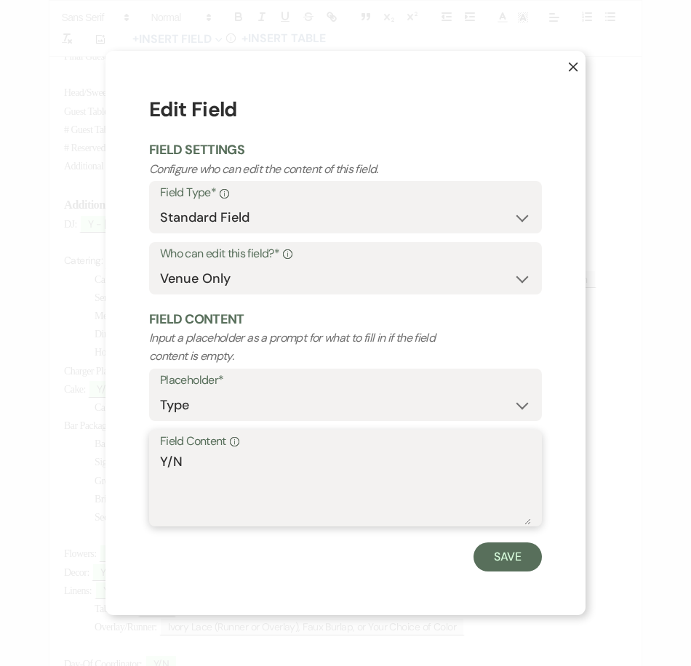
drag, startPoint x: 171, startPoint y: 455, endPoint x: 156, endPoint y: 455, distance: 15.3
click at [156, 455] on div "Field Content Info Y/N" at bounding box center [345, 478] width 393 height 97
type textarea "N"
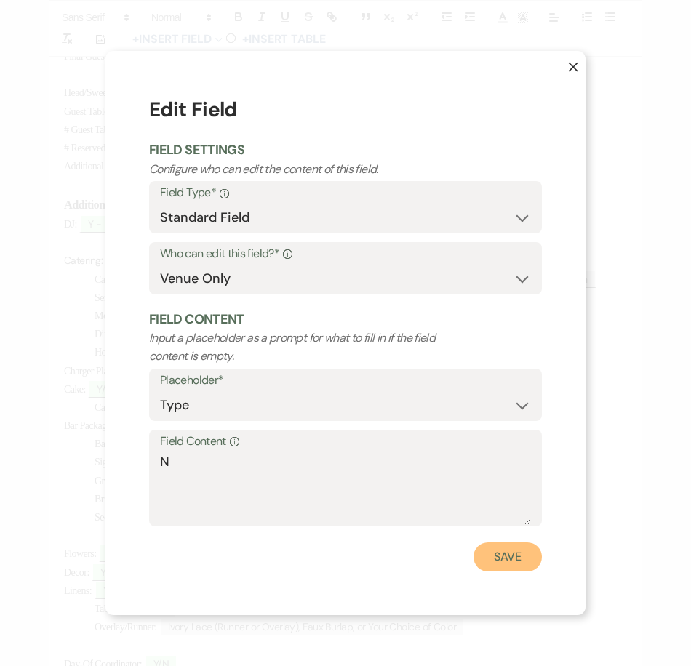
click at [495, 557] on button "Save" at bounding box center [508, 557] width 68 height 29
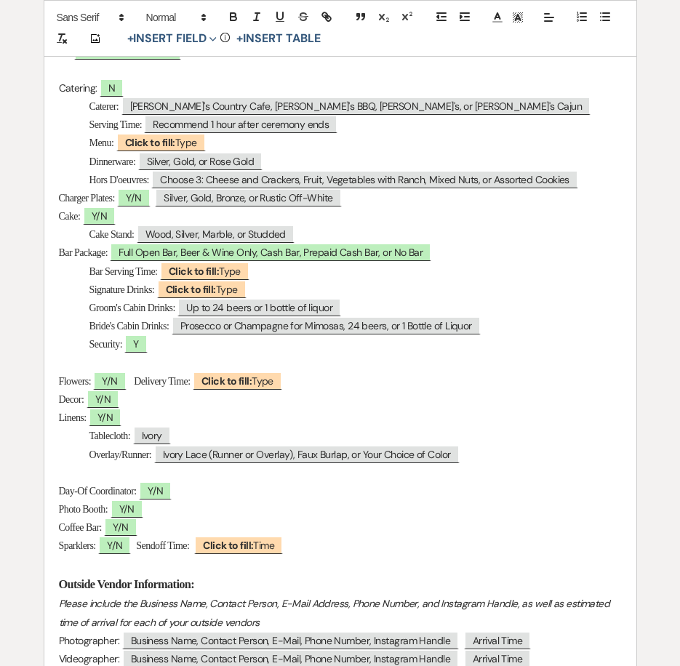
scroll to position [800, 0]
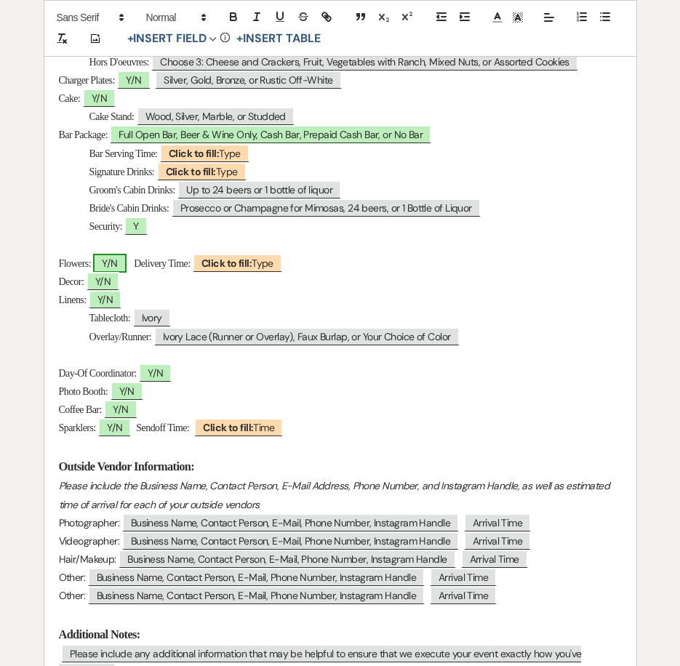
click at [111, 260] on span "Y/N" at bounding box center [109, 263] width 33 height 19
select select "owner"
select select "Type"
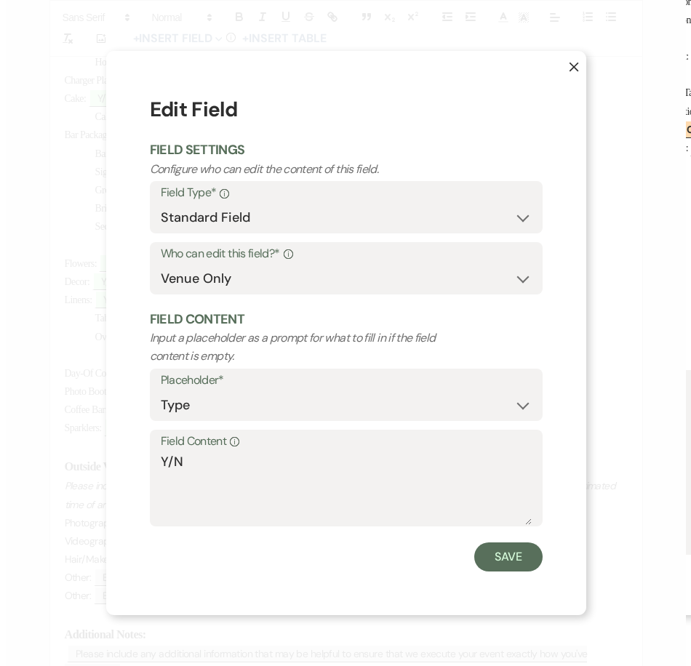
scroll to position [801, 0]
click at [196, 461] on textarea "Y/N" at bounding box center [345, 489] width 371 height 73
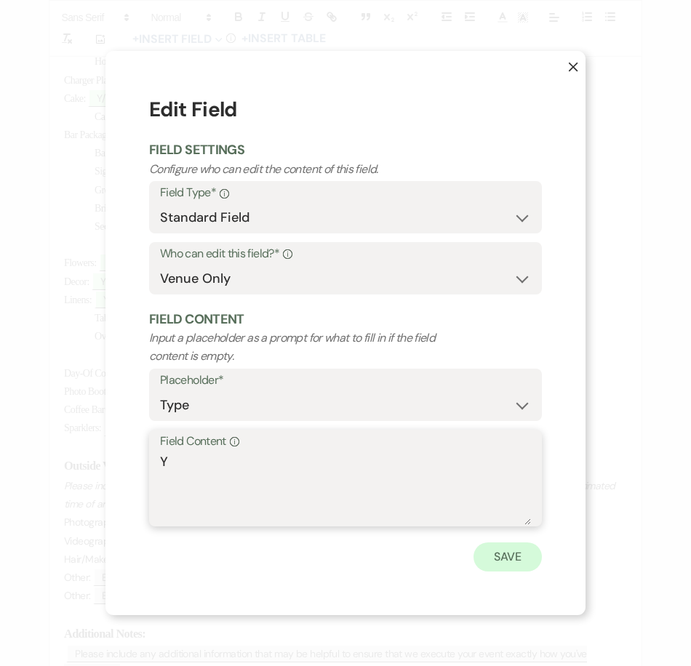
type textarea "Y"
click at [498, 562] on button "Save" at bounding box center [508, 557] width 68 height 29
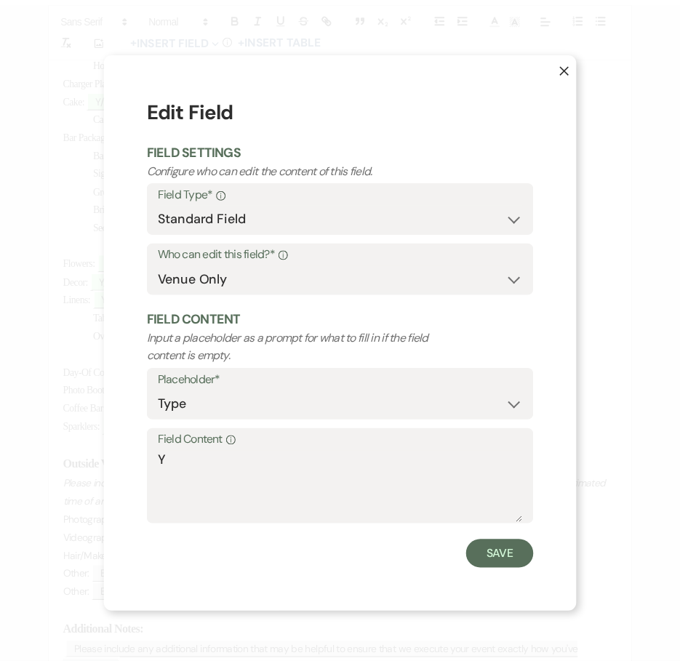
scroll to position [800, 0]
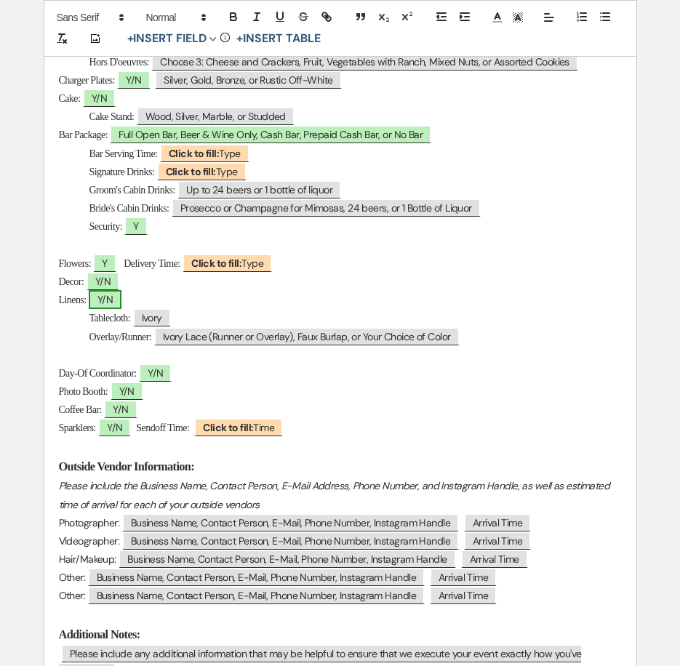
click at [116, 303] on span "Y/N" at bounding box center [105, 299] width 33 height 19
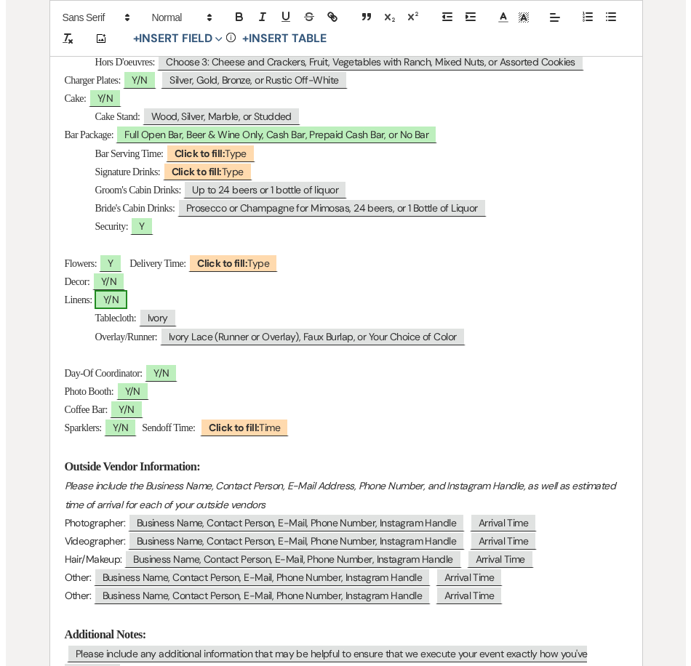
scroll to position [801, 0]
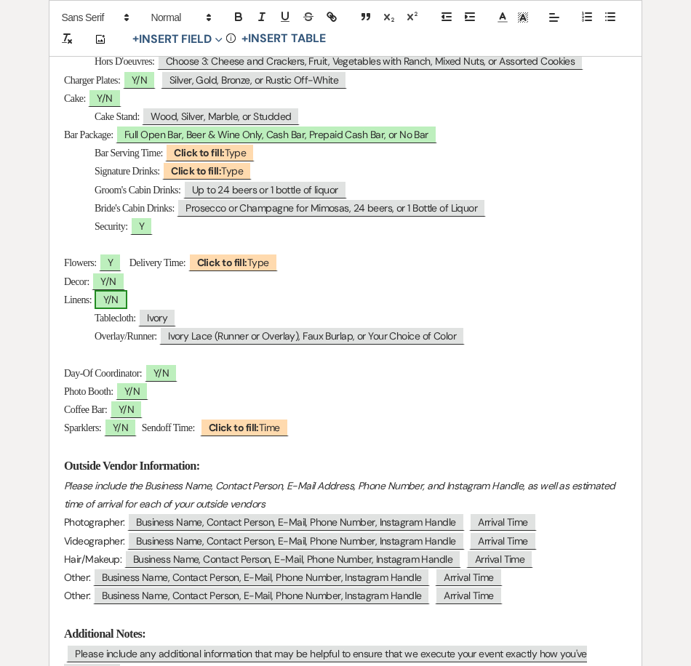
select select "owner"
select select "Type"
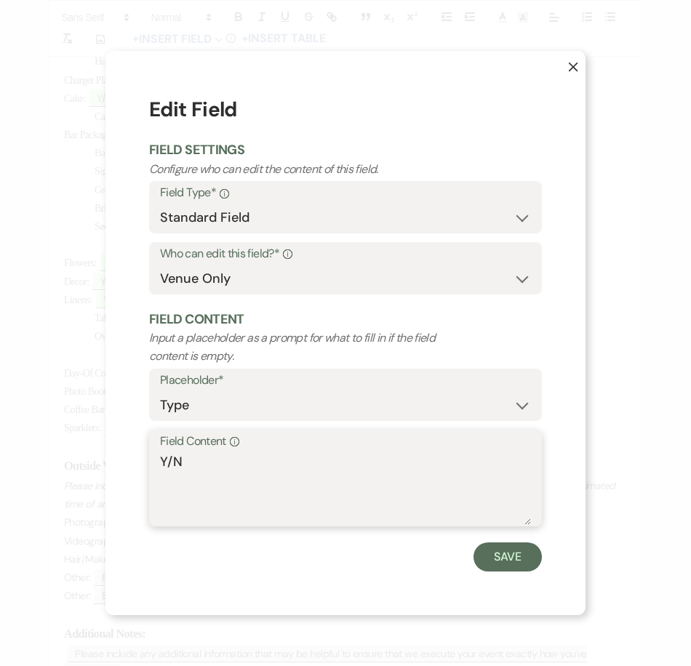
click at [190, 456] on textarea "Y/N" at bounding box center [345, 489] width 371 height 73
type textarea "Y"
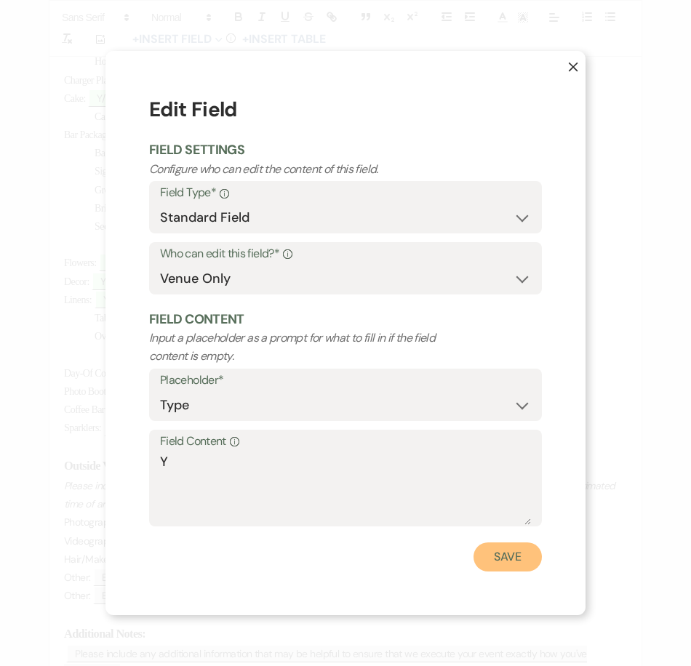
click at [491, 546] on button "Save" at bounding box center [508, 557] width 68 height 29
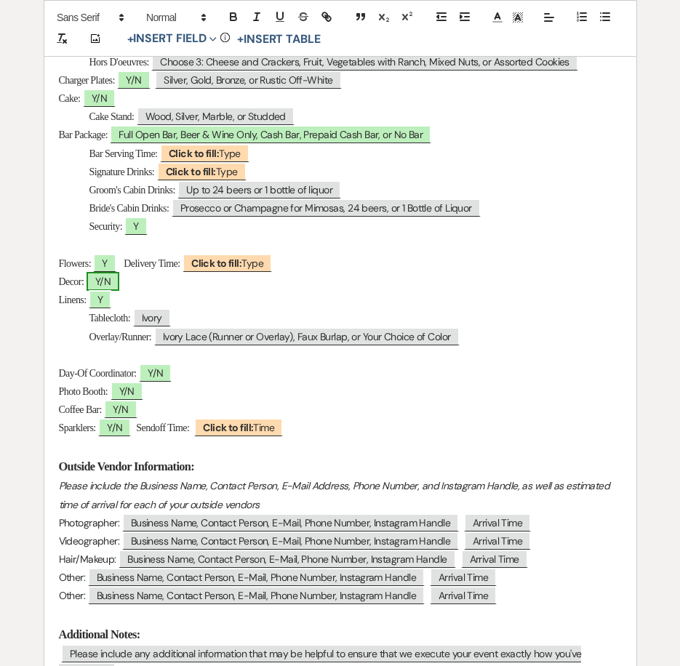
click at [105, 284] on span "Y/N" at bounding box center [103, 281] width 33 height 19
select select "owner"
select select "Type"
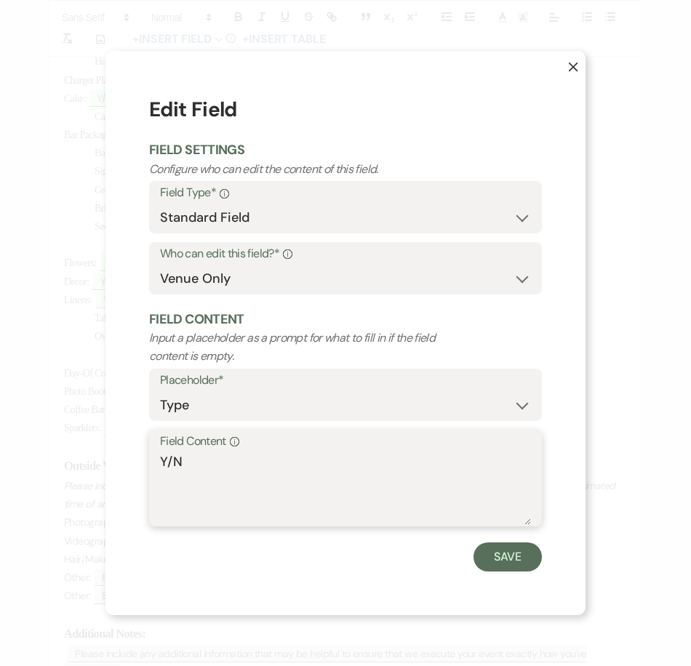
click at [173, 459] on textarea "Y/N" at bounding box center [345, 489] width 371 height 73
type textarea "N"
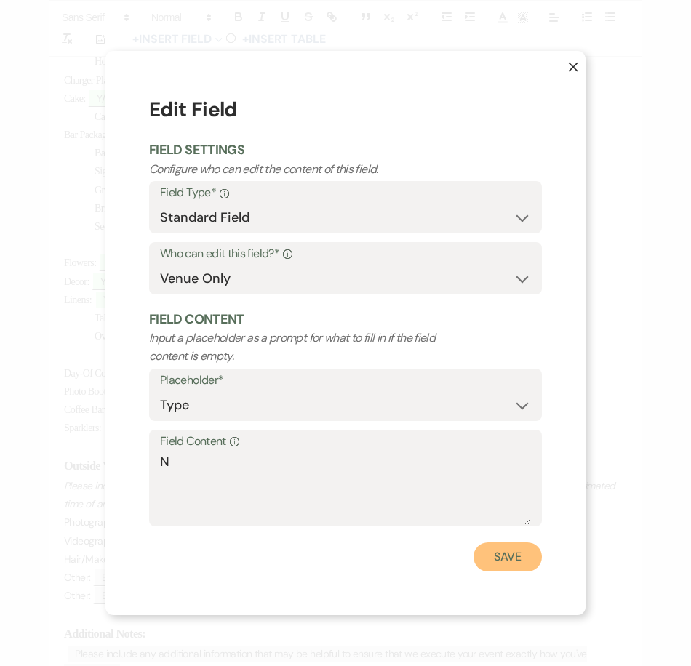
click at [517, 555] on button "Save" at bounding box center [508, 557] width 68 height 29
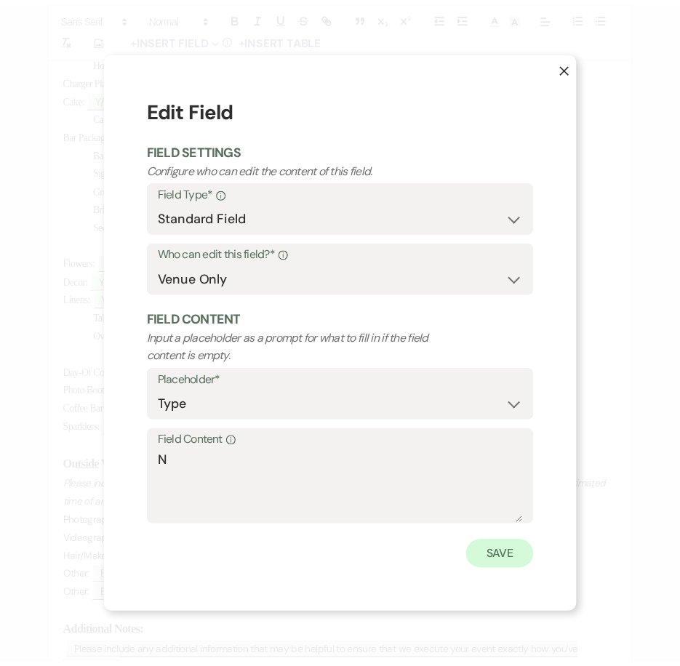
scroll to position [800, 0]
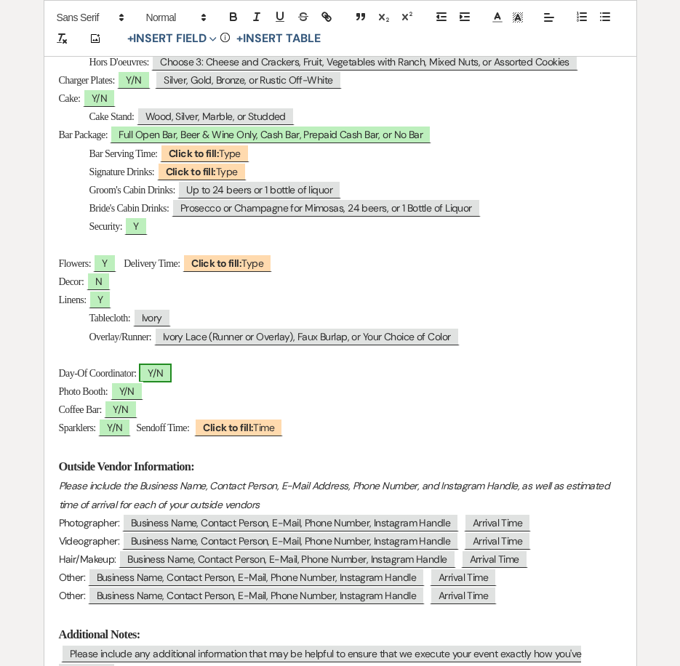
click at [163, 378] on span "Y/N" at bounding box center [155, 373] width 33 height 19
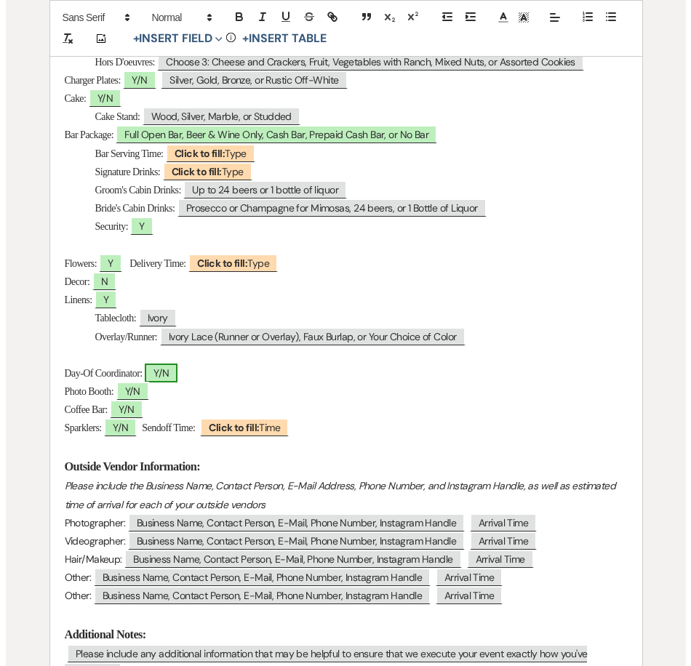
scroll to position [801, 0]
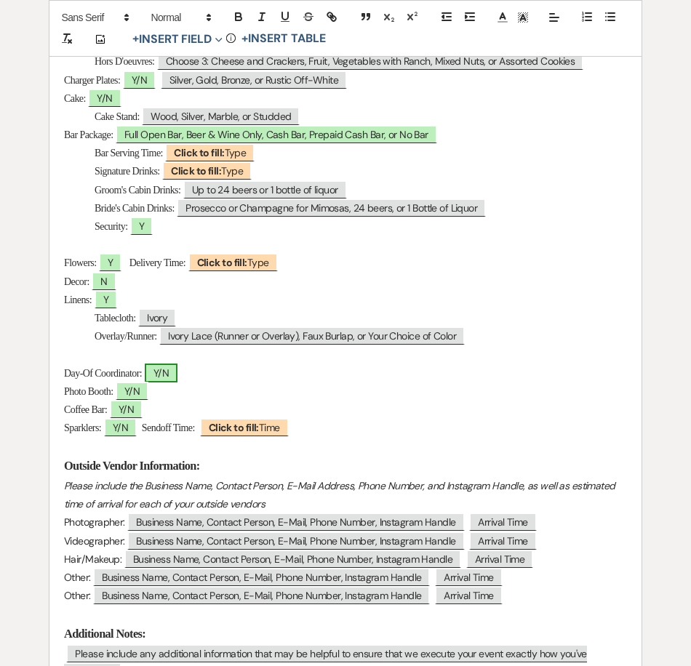
select select "owner"
select select "Type"
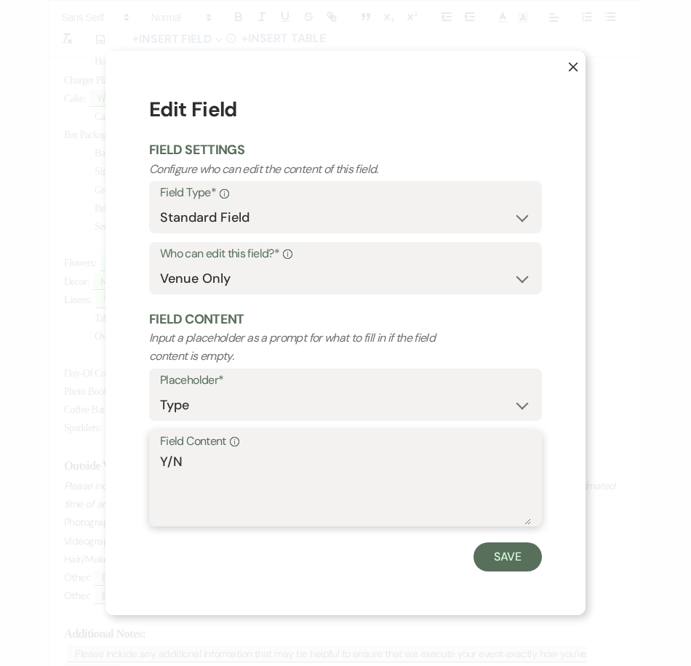
click at [188, 463] on textarea "Y/N" at bounding box center [345, 489] width 371 height 73
type textarea "Y"
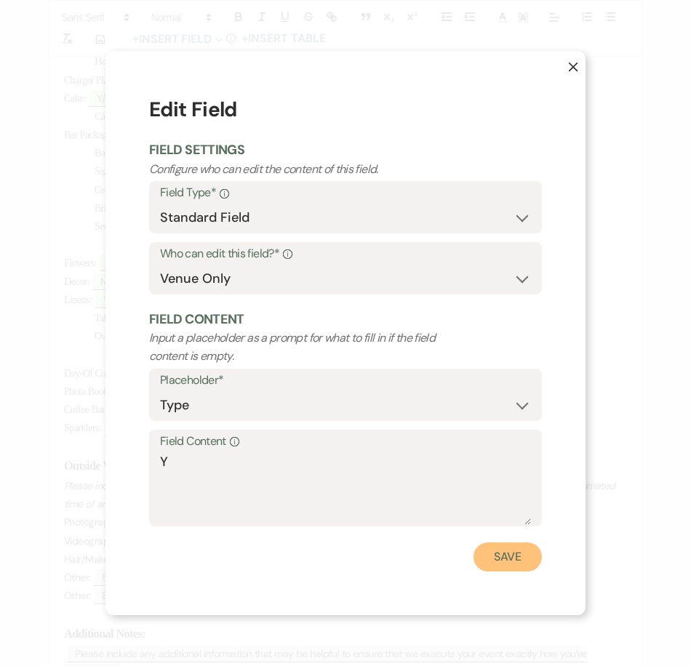
click at [506, 555] on button "Save" at bounding box center [508, 557] width 68 height 29
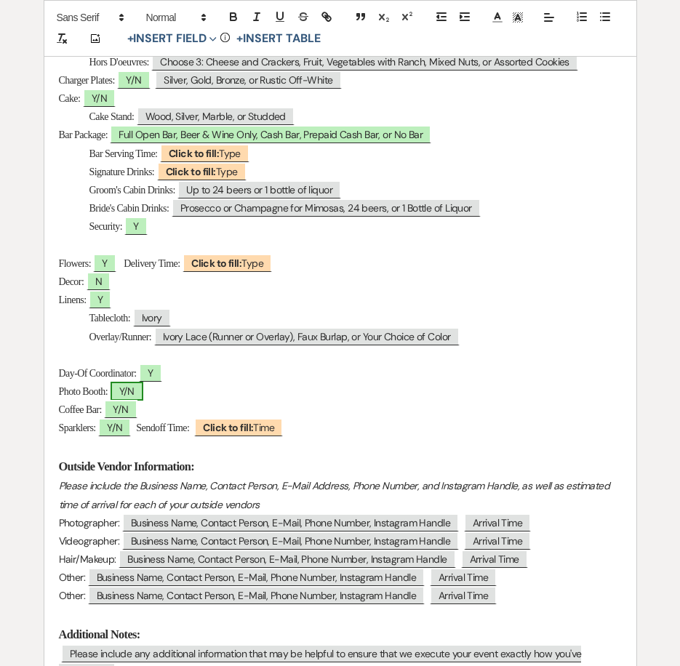
click at [131, 386] on span "Y/N" at bounding box center [127, 391] width 33 height 19
select select "owner"
select select "Type"
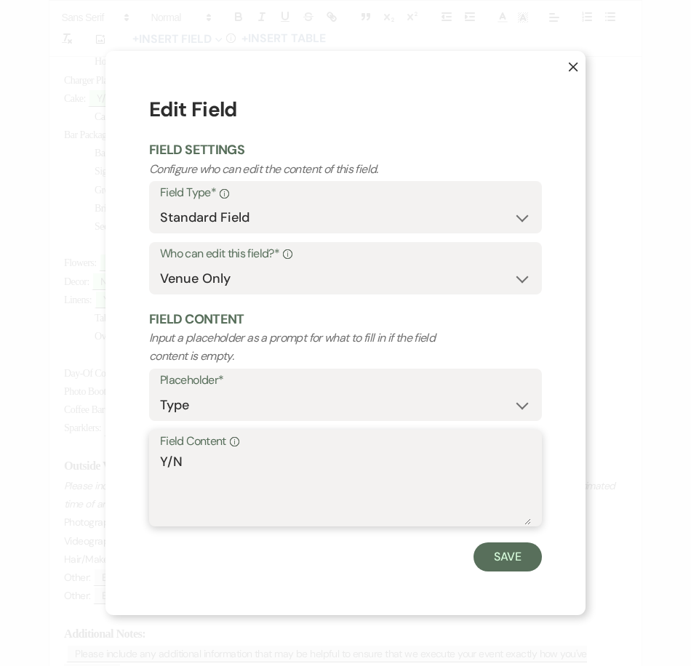
click at [172, 460] on textarea "Y/N" at bounding box center [345, 489] width 371 height 73
type textarea "N"
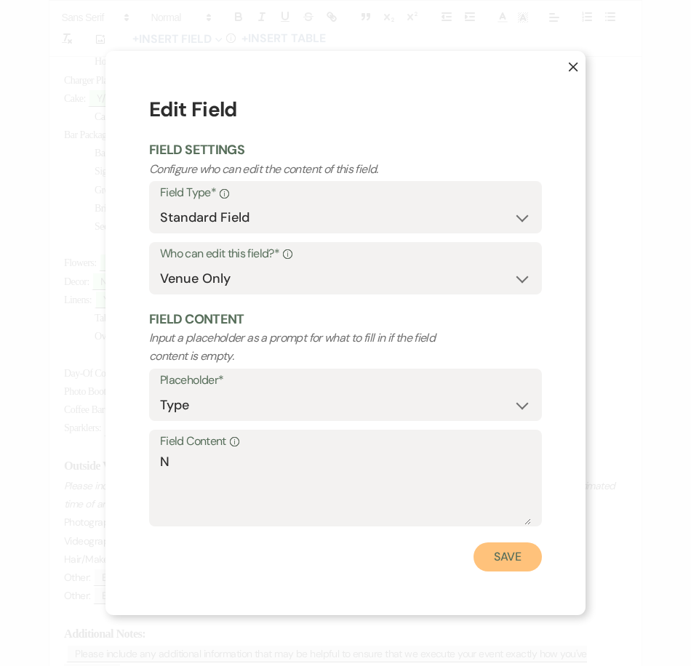
drag, startPoint x: 493, startPoint y: 552, endPoint x: 226, endPoint y: 455, distance: 284.7
click at [489, 552] on button "Save" at bounding box center [508, 557] width 68 height 29
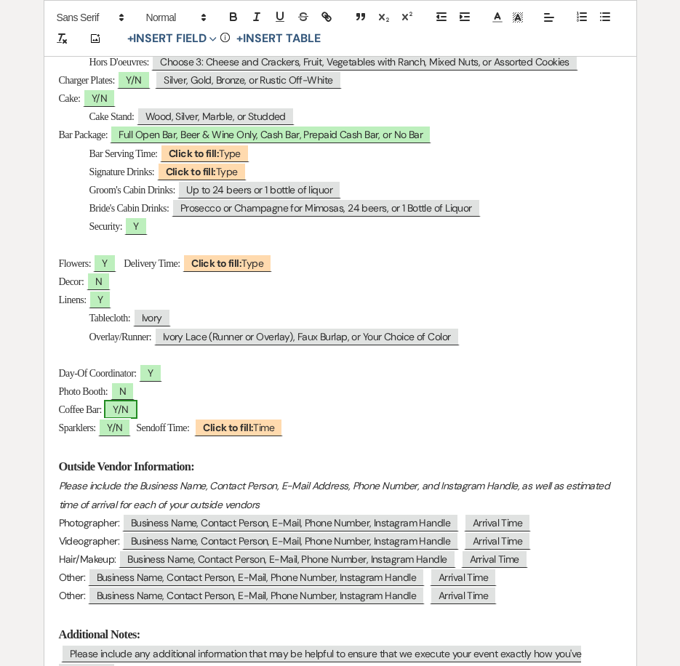
click at [129, 415] on span "Y/N" at bounding box center [120, 409] width 33 height 19
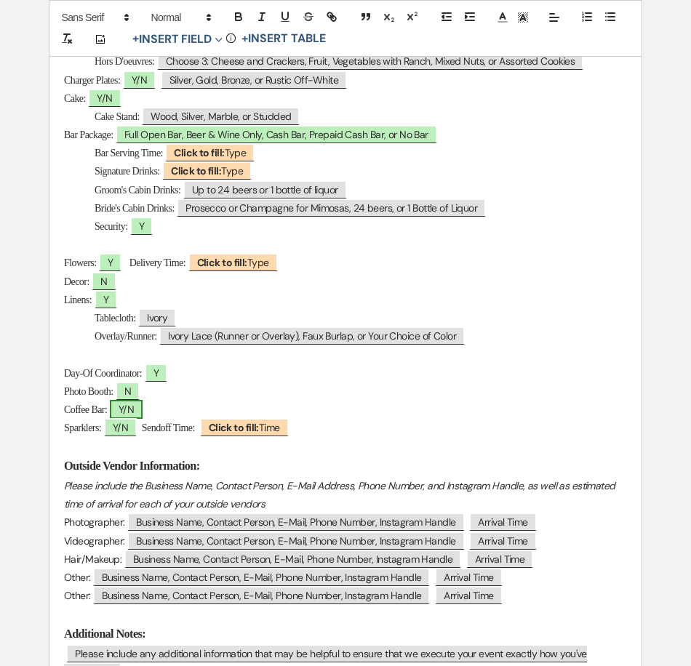
select select "owner"
select select "Type"
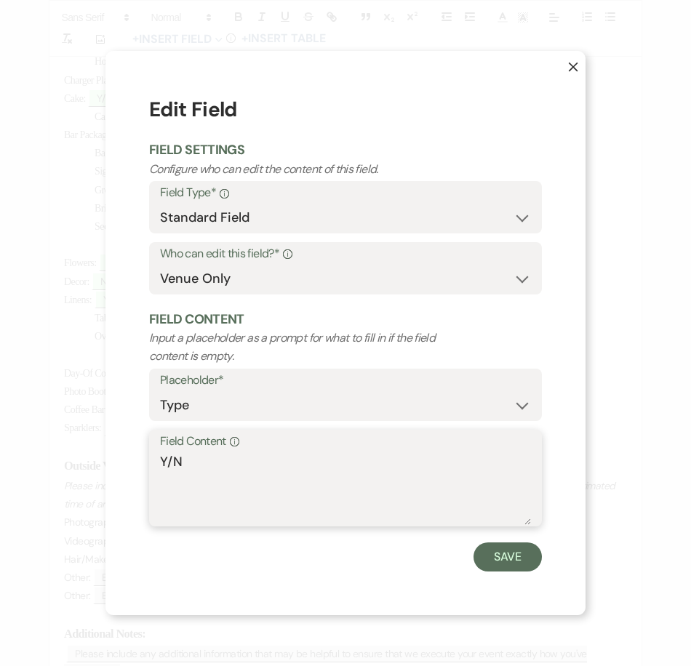
click at [172, 461] on textarea "Y/N" at bounding box center [345, 489] width 371 height 73
type textarea "N"
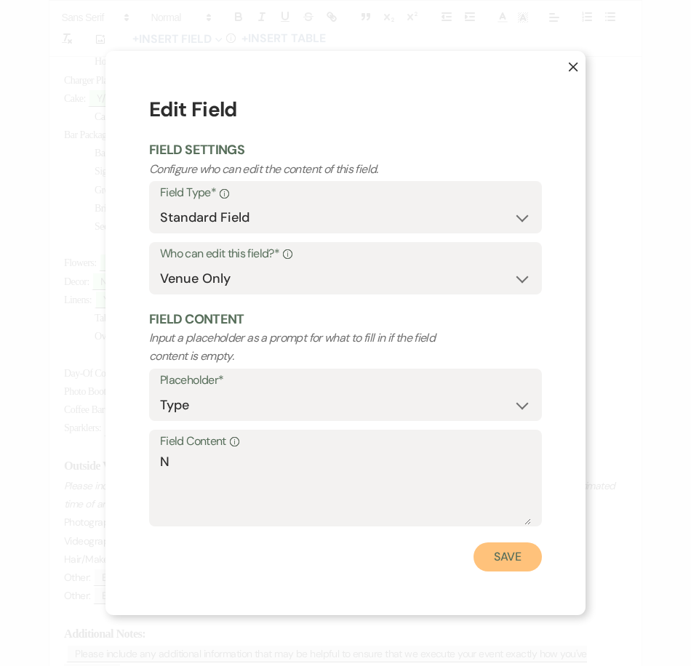
click at [498, 551] on button "Save" at bounding box center [508, 557] width 68 height 29
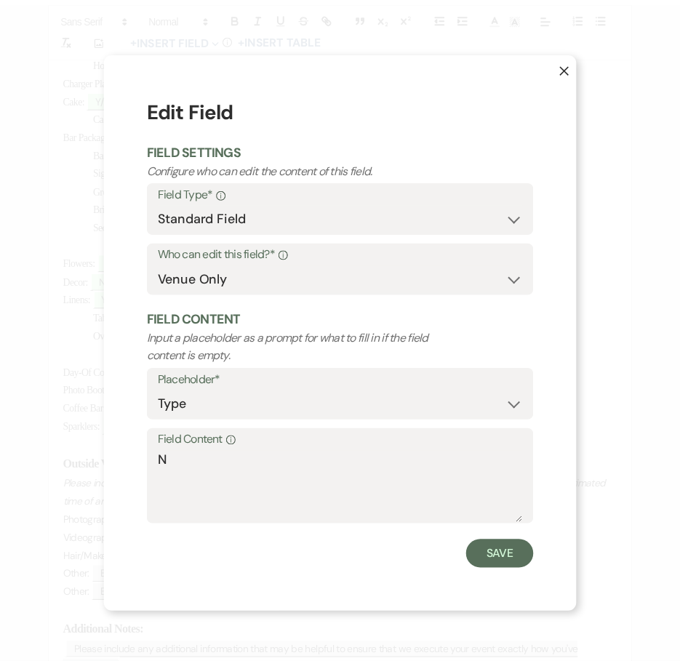
scroll to position [800, 0]
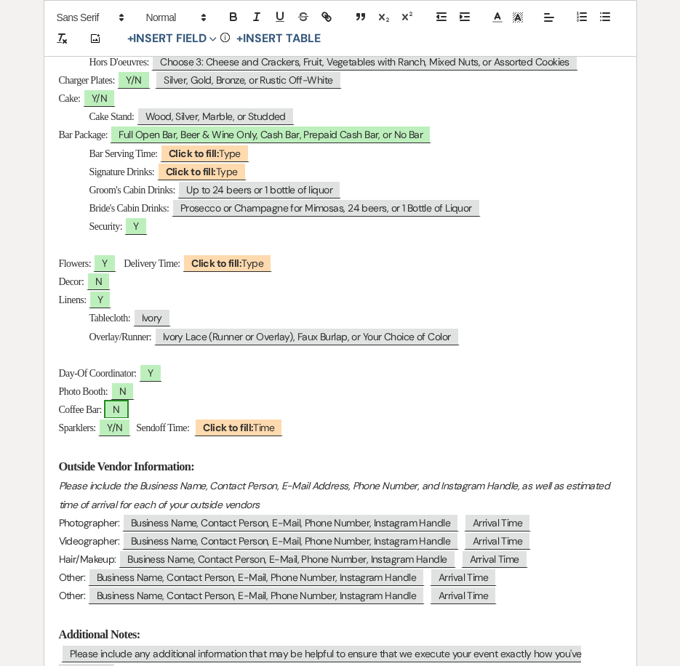
click at [116, 418] on span "N" at bounding box center [116, 409] width 24 height 19
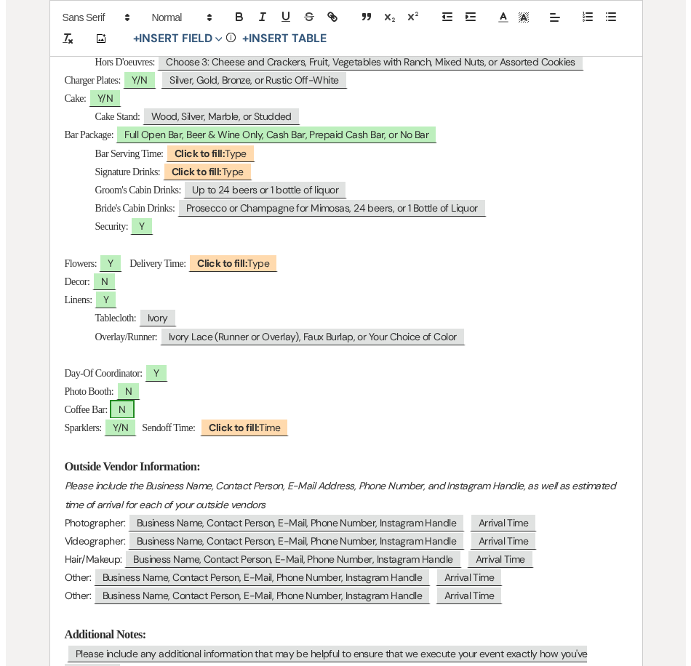
scroll to position [801, 0]
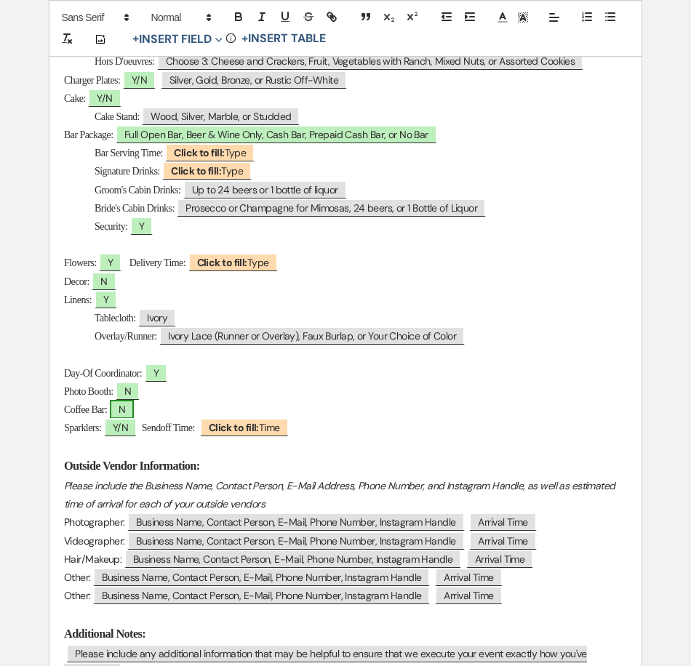
select select "owner"
select select "Type"
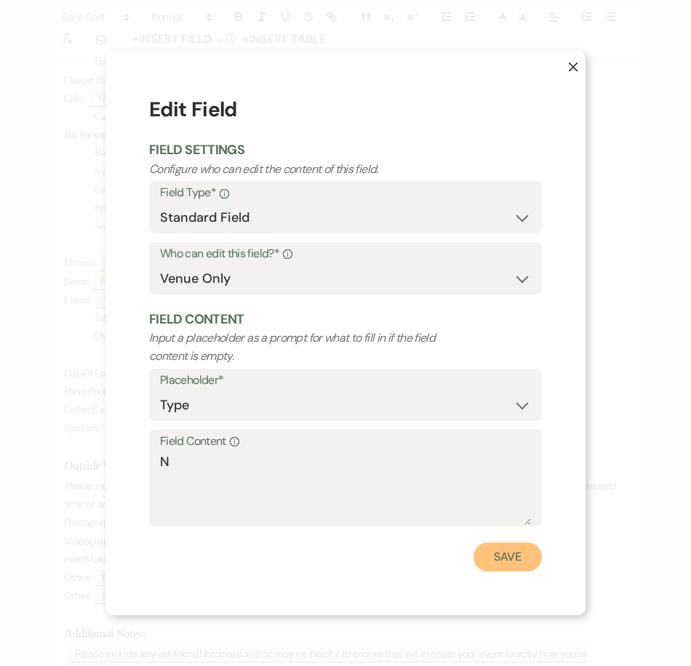
click at [493, 559] on button "Save" at bounding box center [508, 557] width 68 height 29
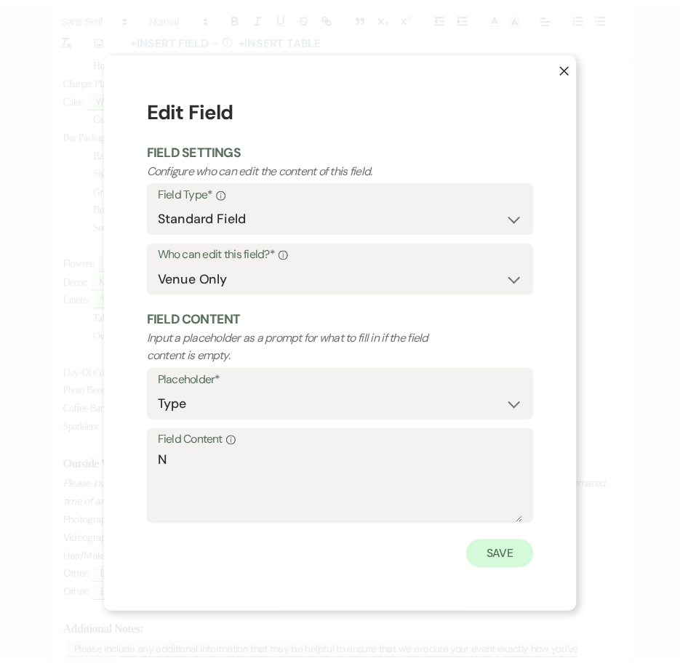
scroll to position [800, 0]
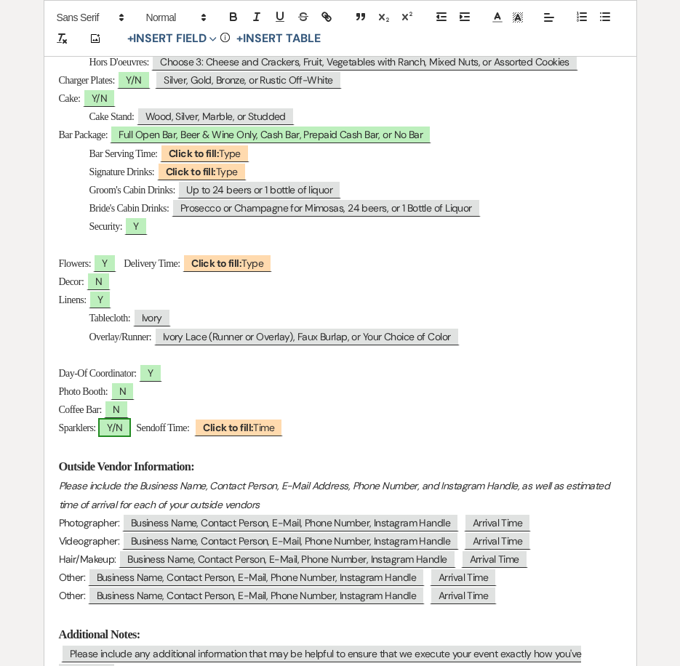
click at [117, 425] on span "Y/N" at bounding box center [114, 427] width 33 height 19
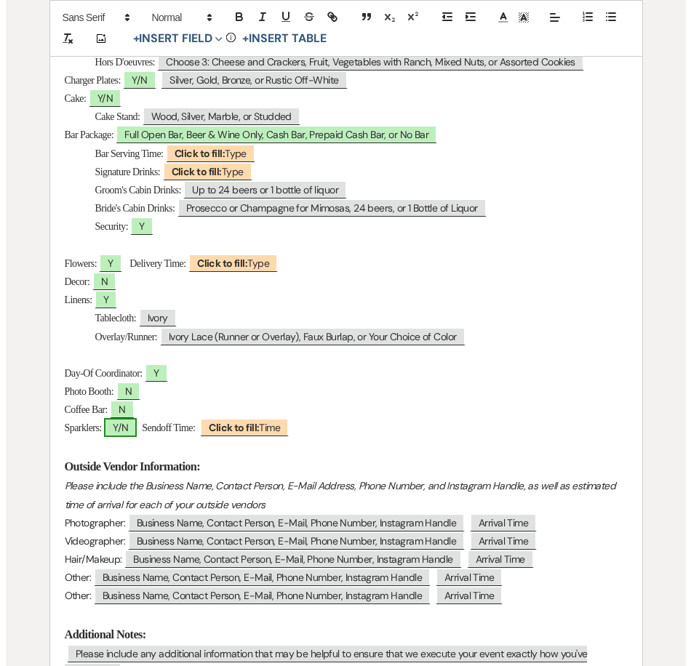
scroll to position [801, 0]
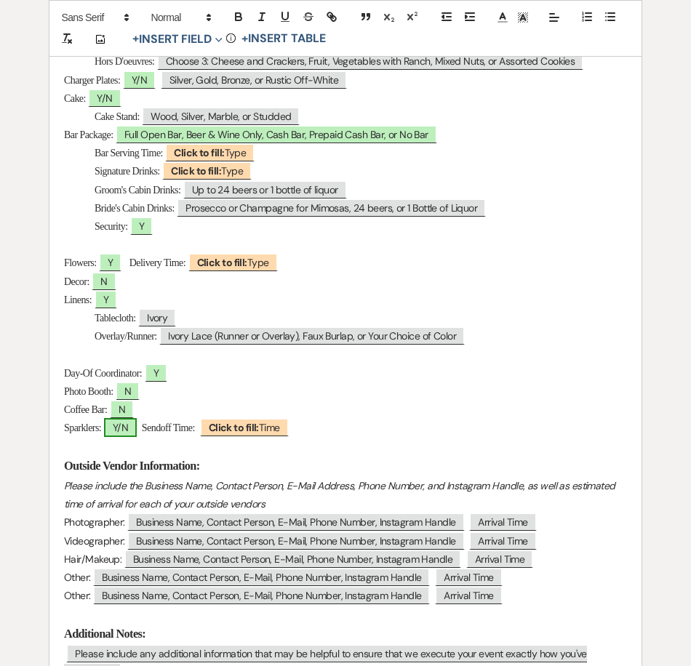
select select "owner"
select select "Type"
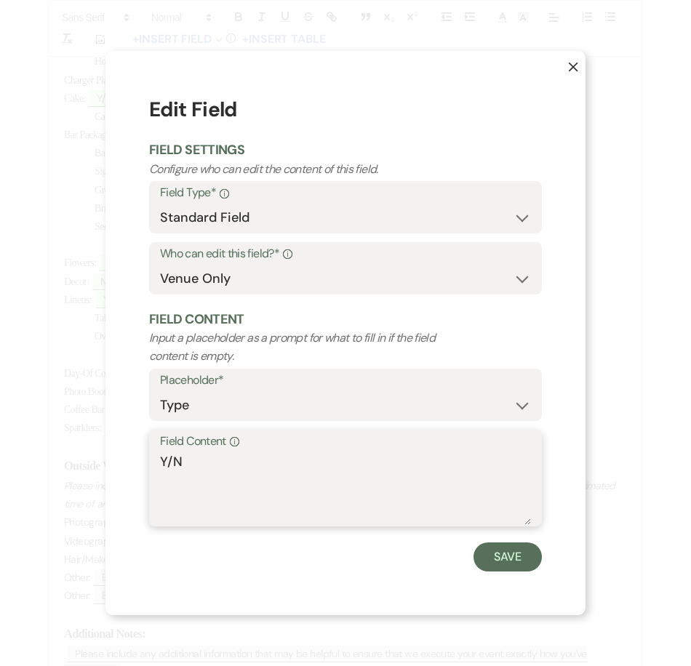
click at [175, 458] on textarea "Y/N" at bounding box center [345, 489] width 371 height 73
type textarea "N"
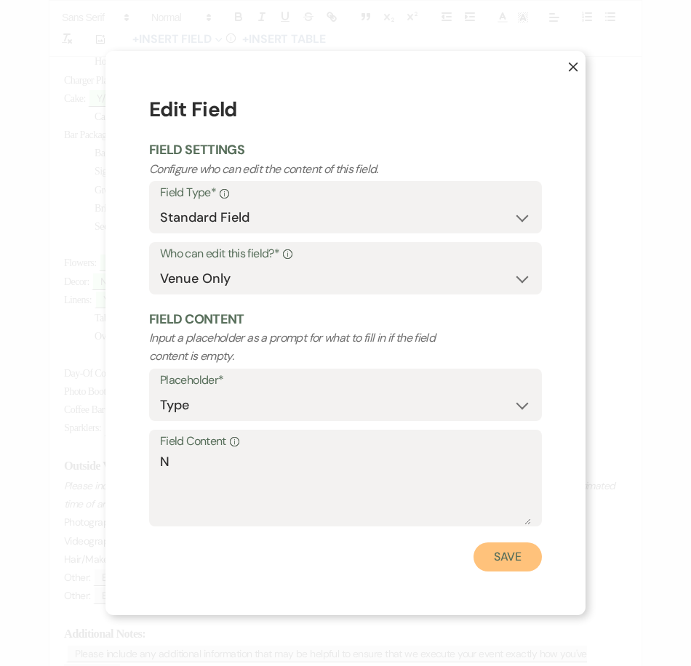
click at [526, 553] on button "Save" at bounding box center [508, 557] width 68 height 29
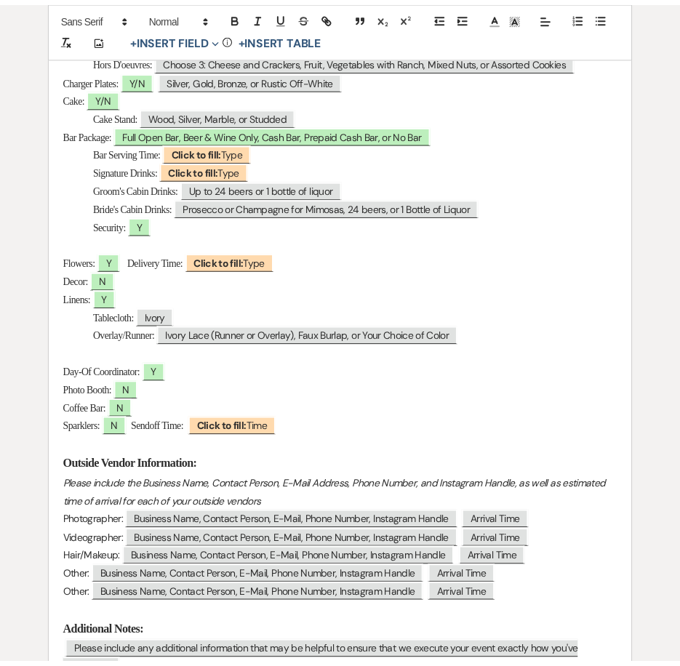
scroll to position [800, 0]
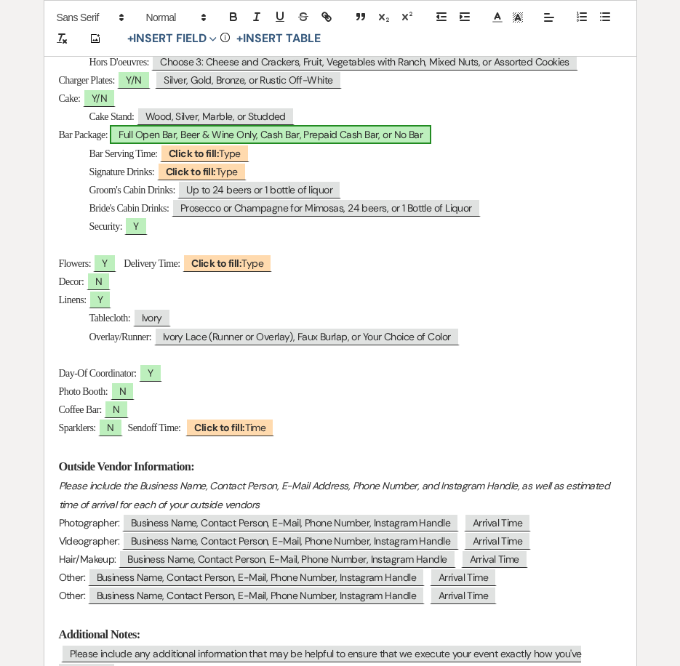
click at [213, 138] on span "Full Open Bar, Beer & Wine Only, Cash Bar, Prepaid Cash Bar, or No Bar" at bounding box center [271, 134] width 322 height 19
select select "owner"
select select "Type"
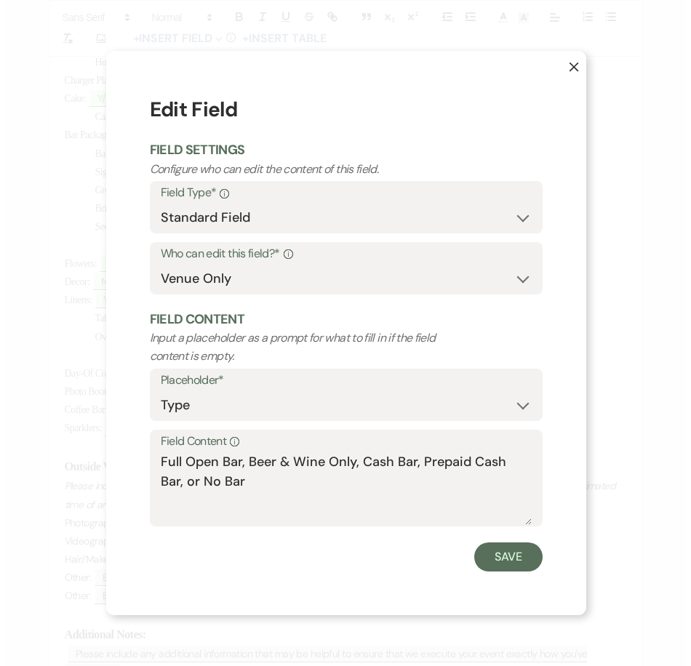
scroll to position [801, 0]
drag, startPoint x: 242, startPoint y: 465, endPoint x: 255, endPoint y: 490, distance: 28.3
click at [255, 490] on textarea "Full Open Bar, Beer & Wine Only, Cash Bar, Prepaid Cash Bar, or No Bar" at bounding box center [345, 489] width 371 height 73
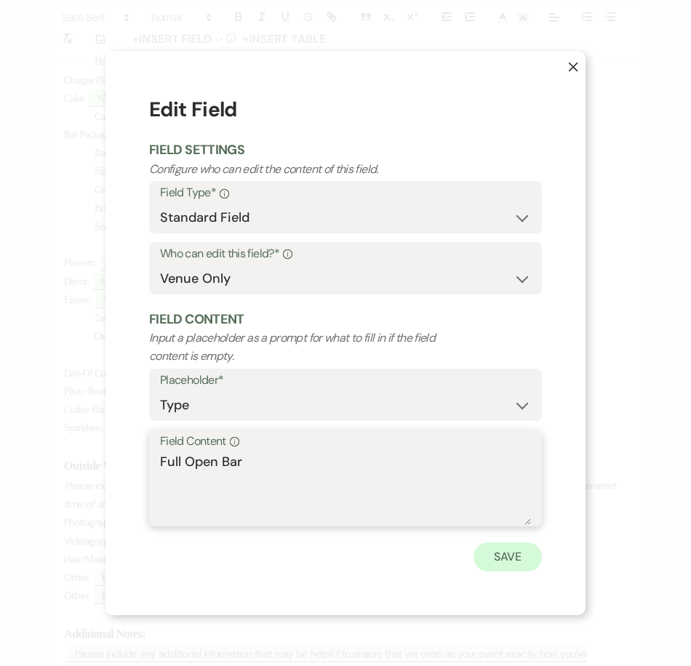
type textarea "Full Open Bar"
click at [498, 562] on button "Save" at bounding box center [508, 557] width 68 height 29
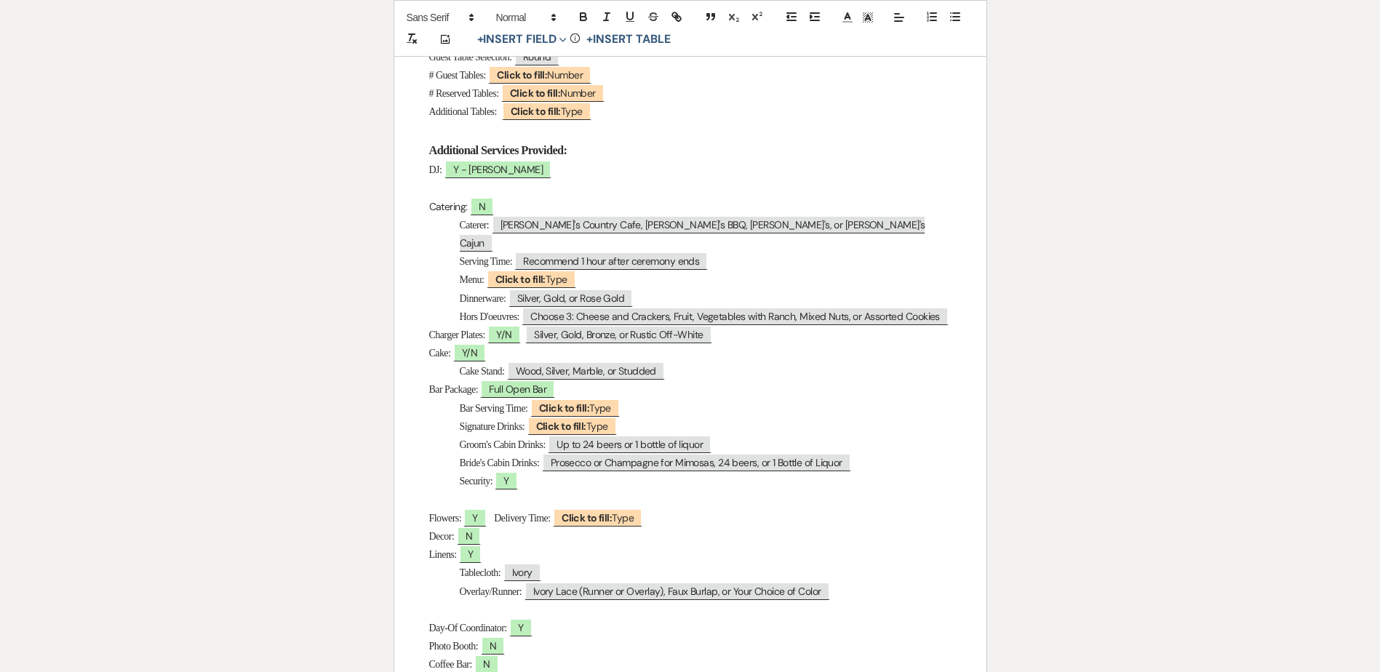
scroll to position [0, 0]
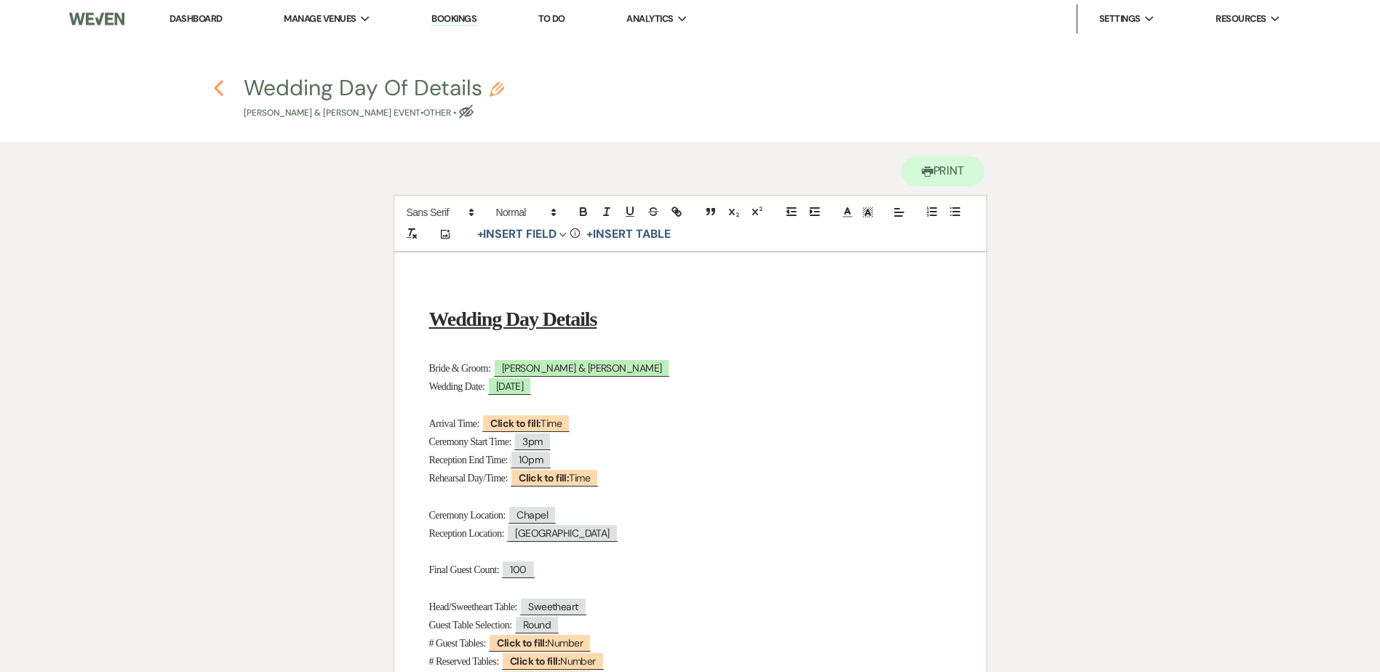
click at [218, 84] on icon "Previous" at bounding box center [218, 87] width 11 height 17
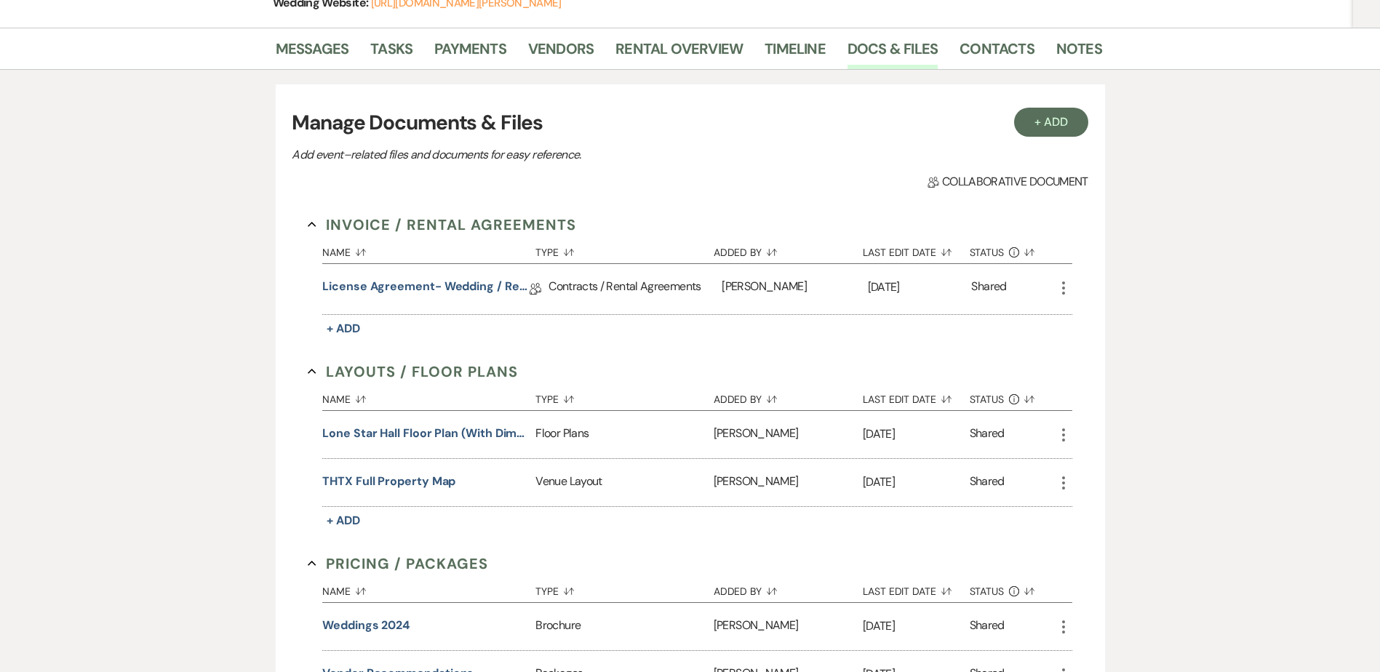
scroll to position [48, 0]
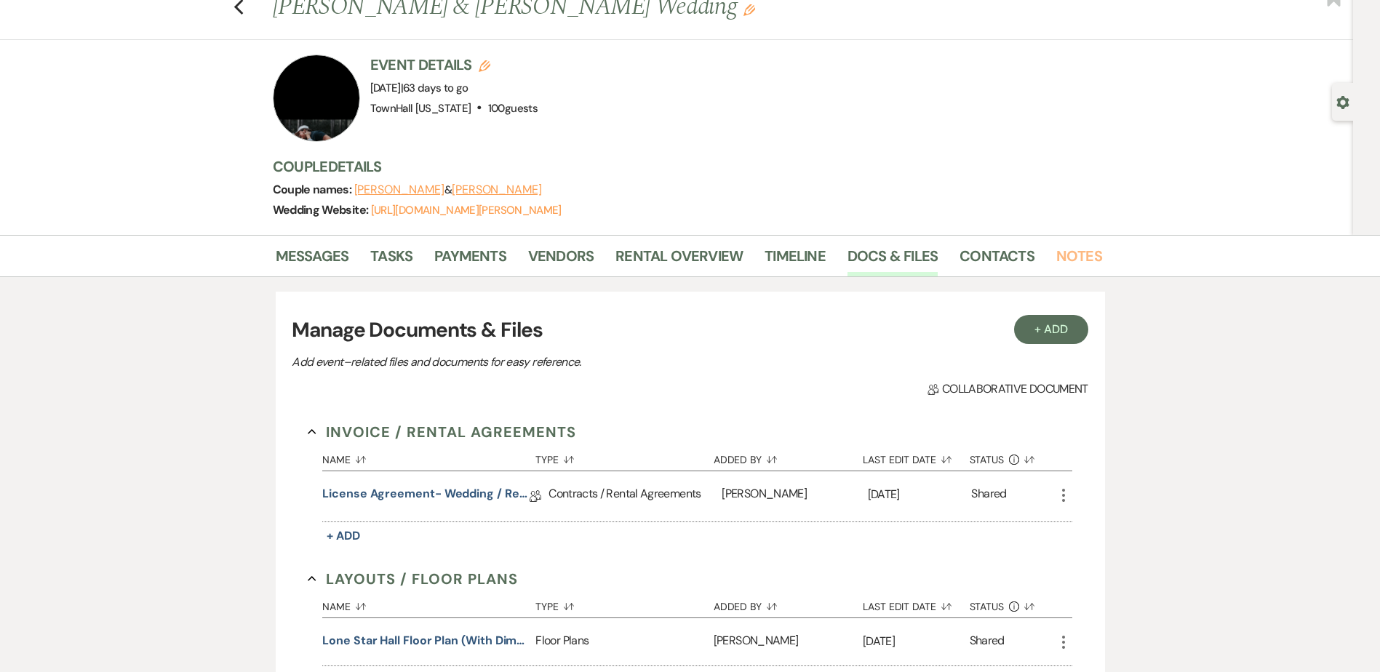
drag, startPoint x: 1089, startPoint y: 251, endPoint x: 1059, endPoint y: 281, distance: 42.2
click at [1089, 251] on link "Notes" at bounding box center [1079, 260] width 46 height 32
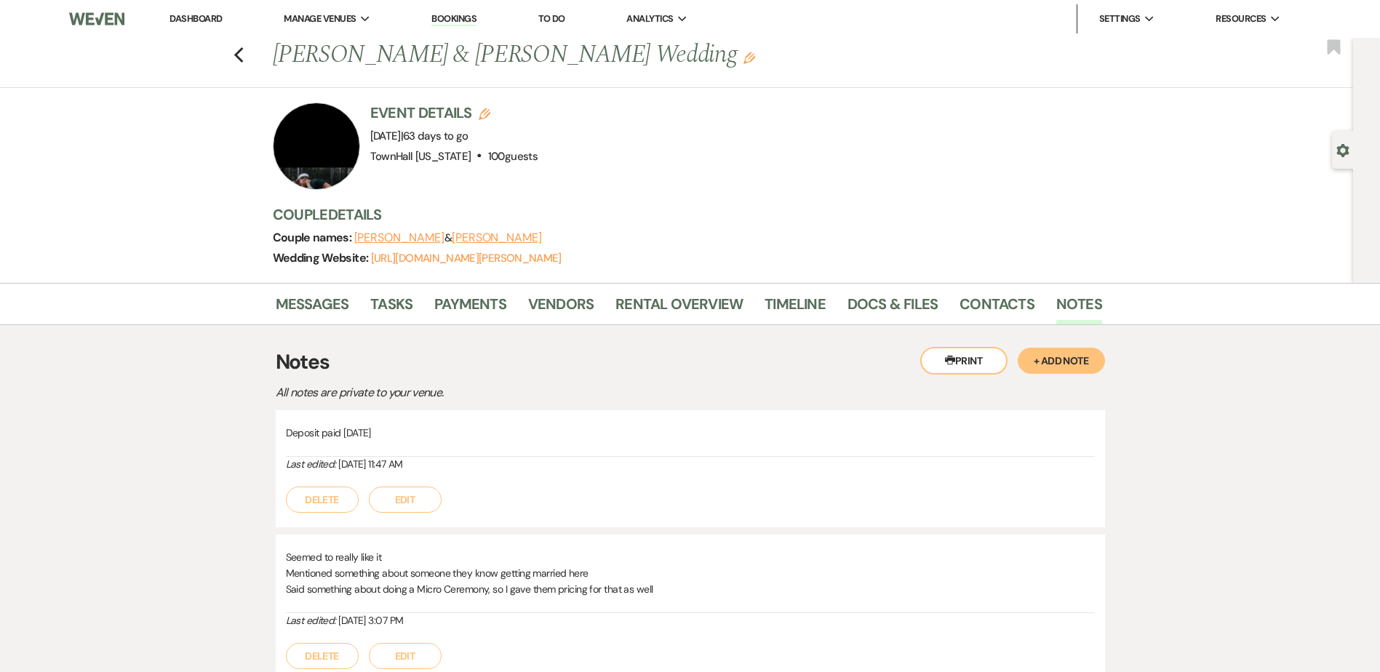
click at [1053, 367] on button "+ Add Note" at bounding box center [1061, 361] width 87 height 26
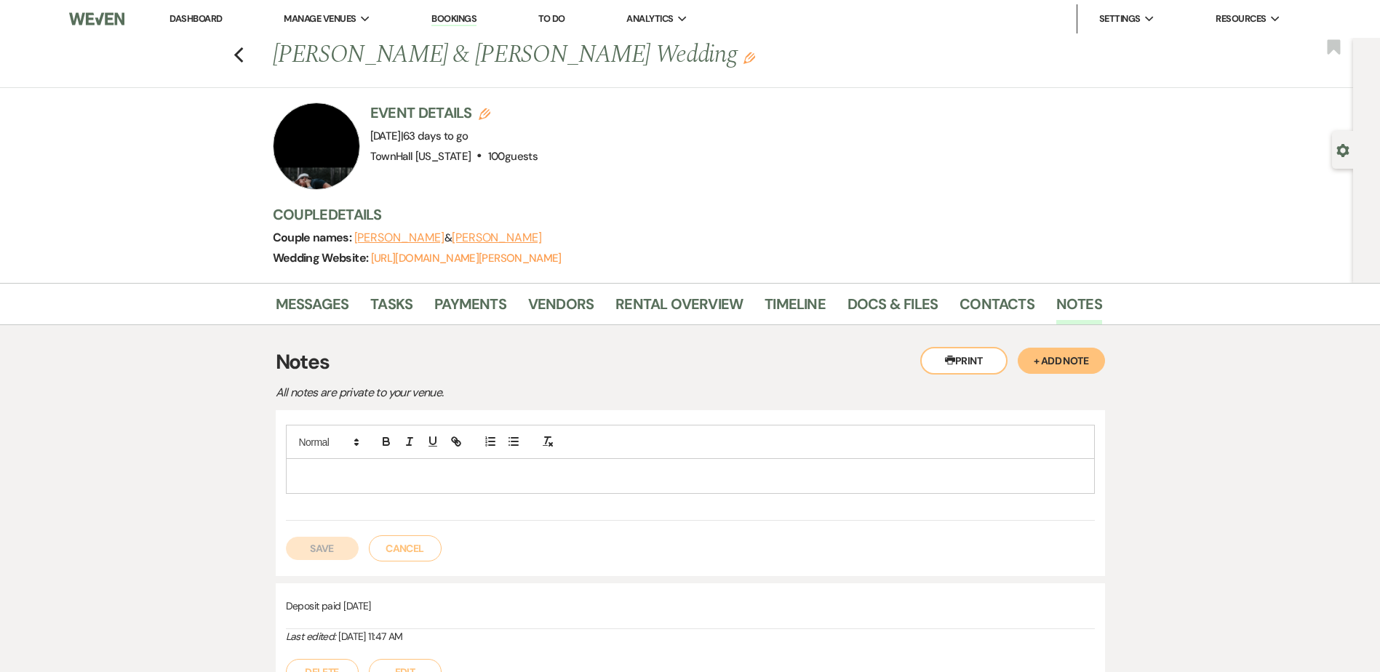
click at [626, 475] on p at bounding box center [691, 476] width 786 height 16
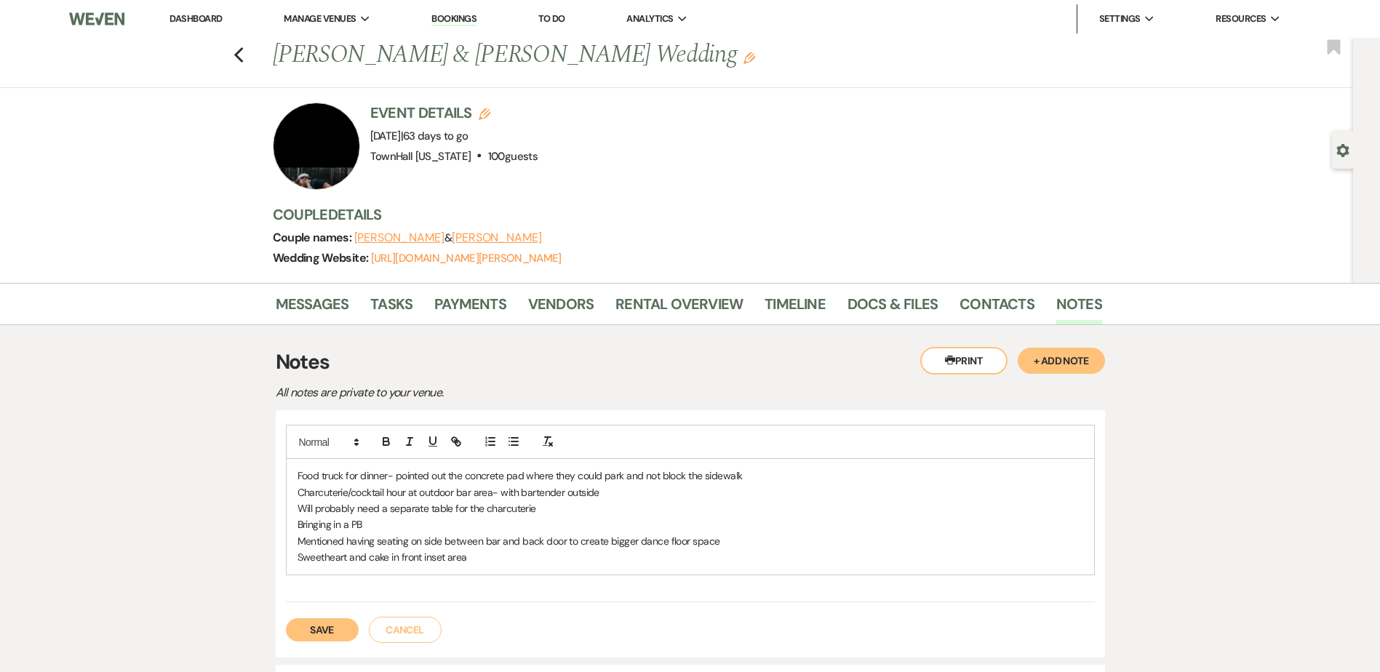
click at [317, 624] on button "Save" at bounding box center [322, 629] width 73 height 23
